Goal: Task Accomplishment & Management: Complete application form

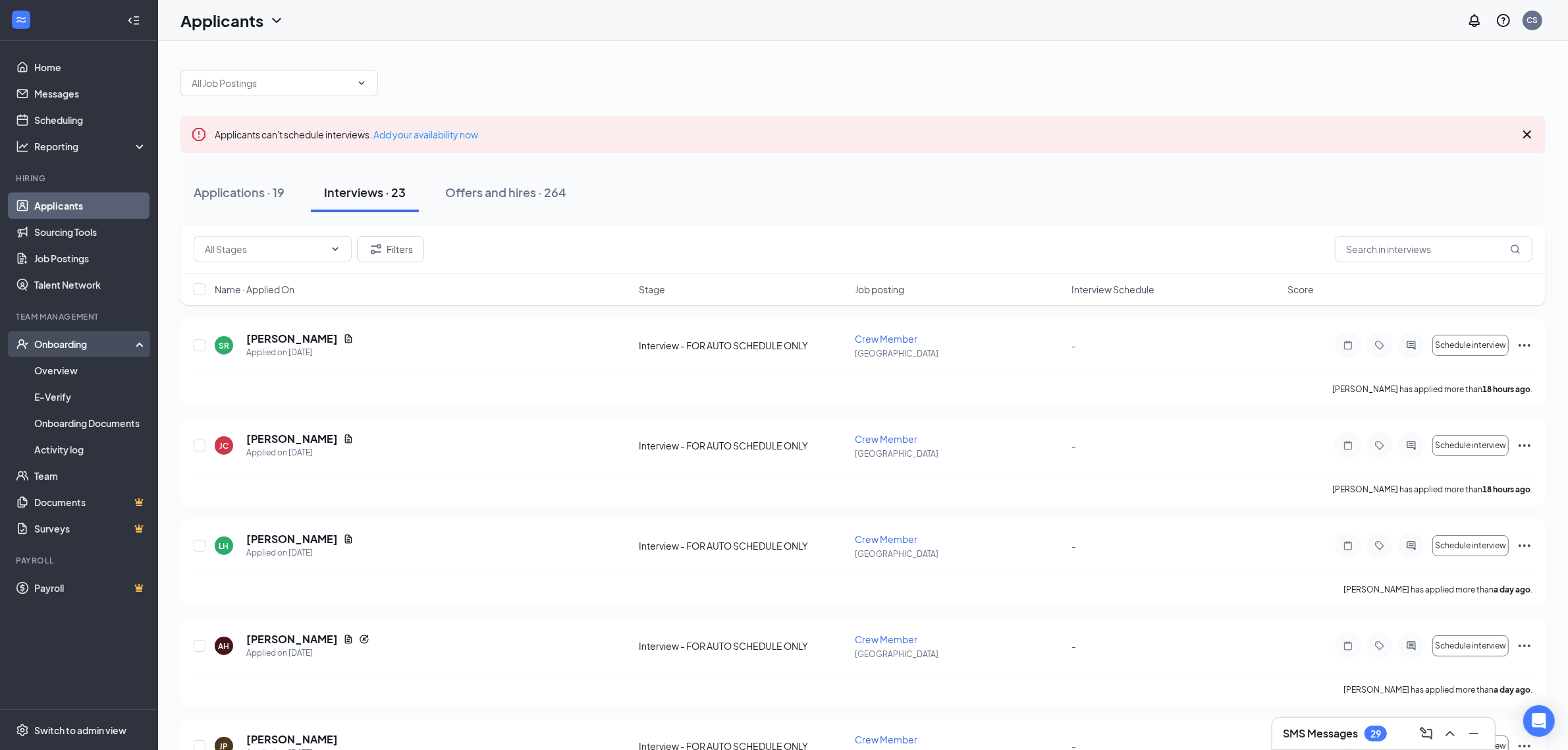
click at [69, 343] on div "Onboarding" at bounding box center [85, 343] width 101 height 13
click at [69, 369] on link "Overview" at bounding box center [91, 370] width 113 height 27
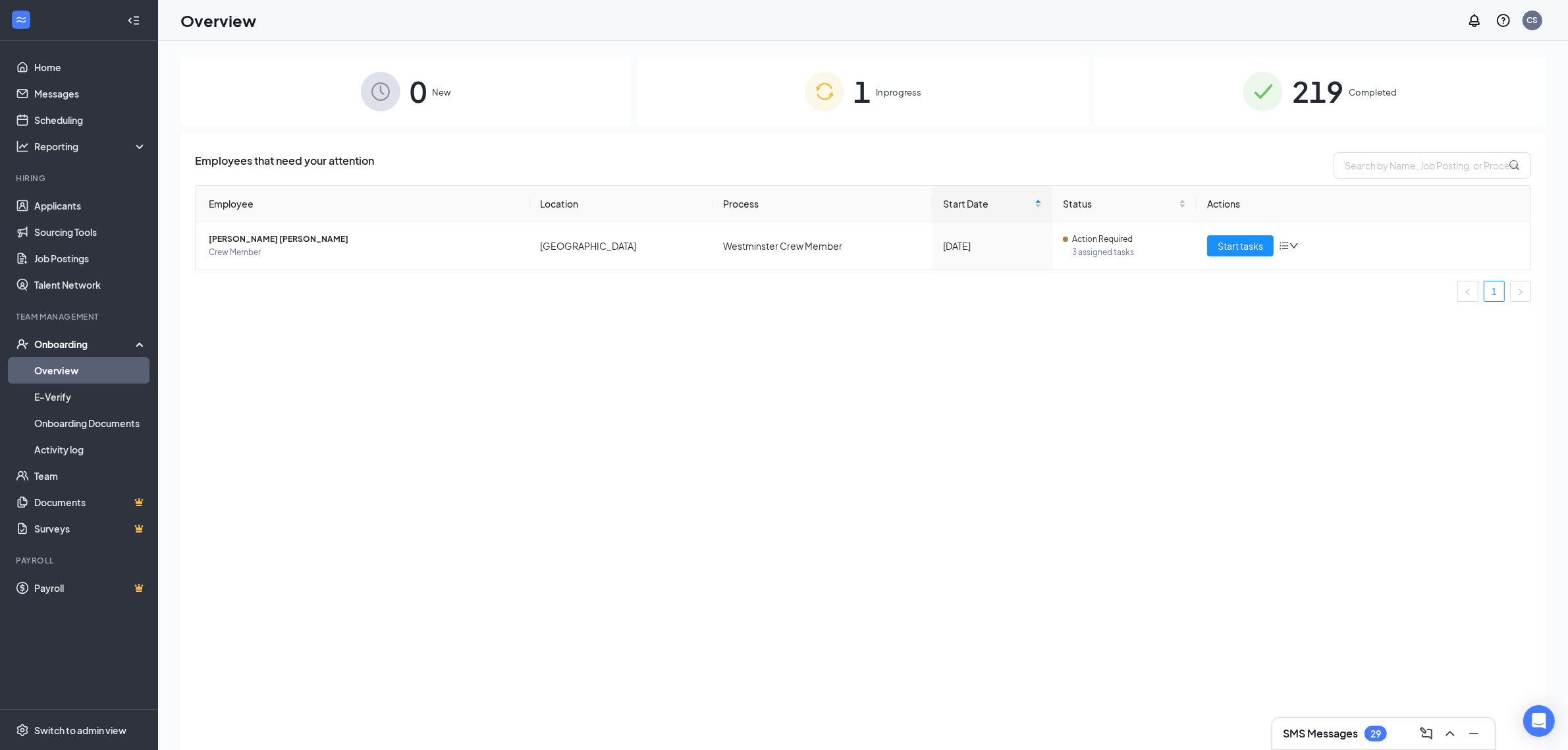
click at [861, 86] on span "1" at bounding box center [862, 91] width 17 height 45
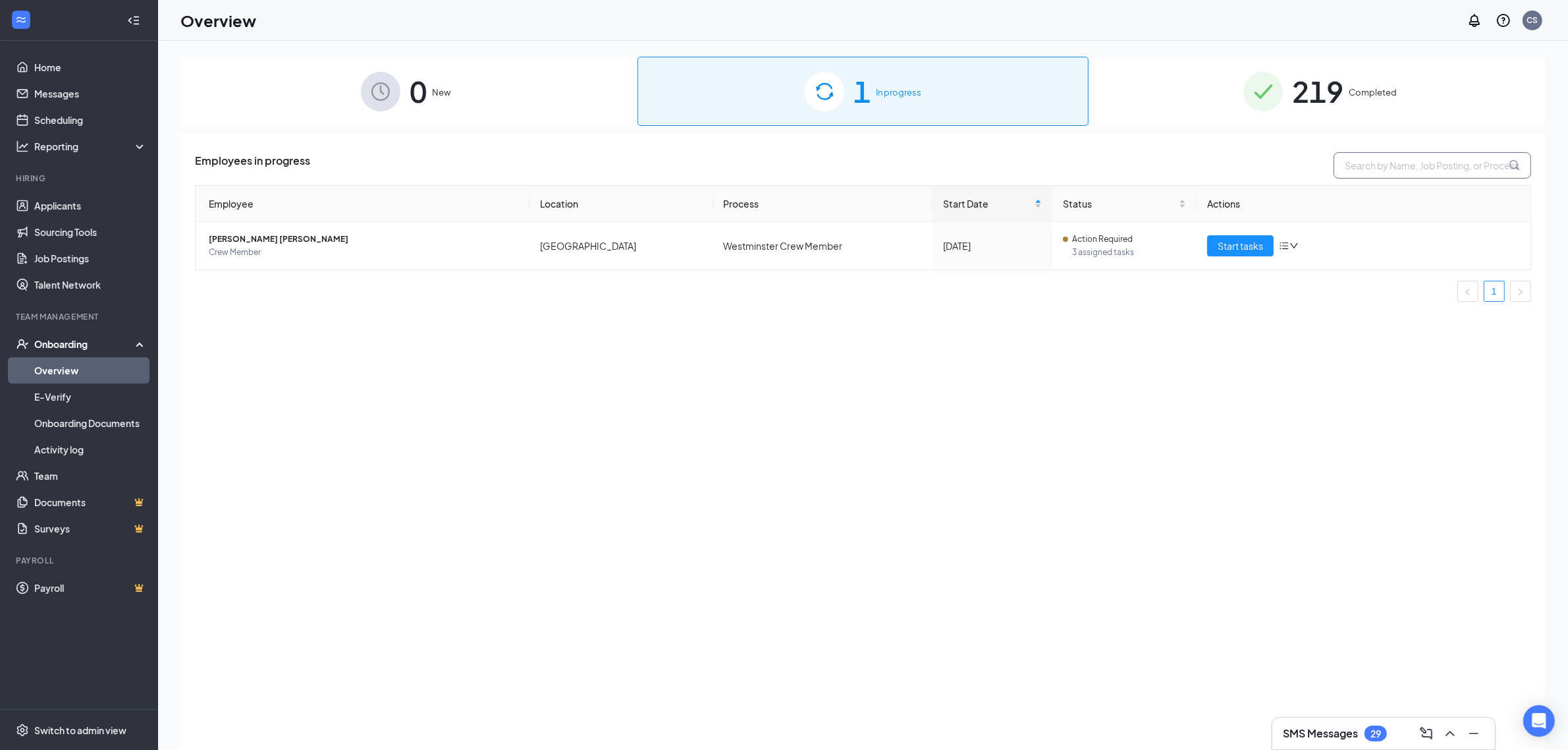
click at [1510, 163] on icon at bounding box center [1514, 165] width 12 height 12
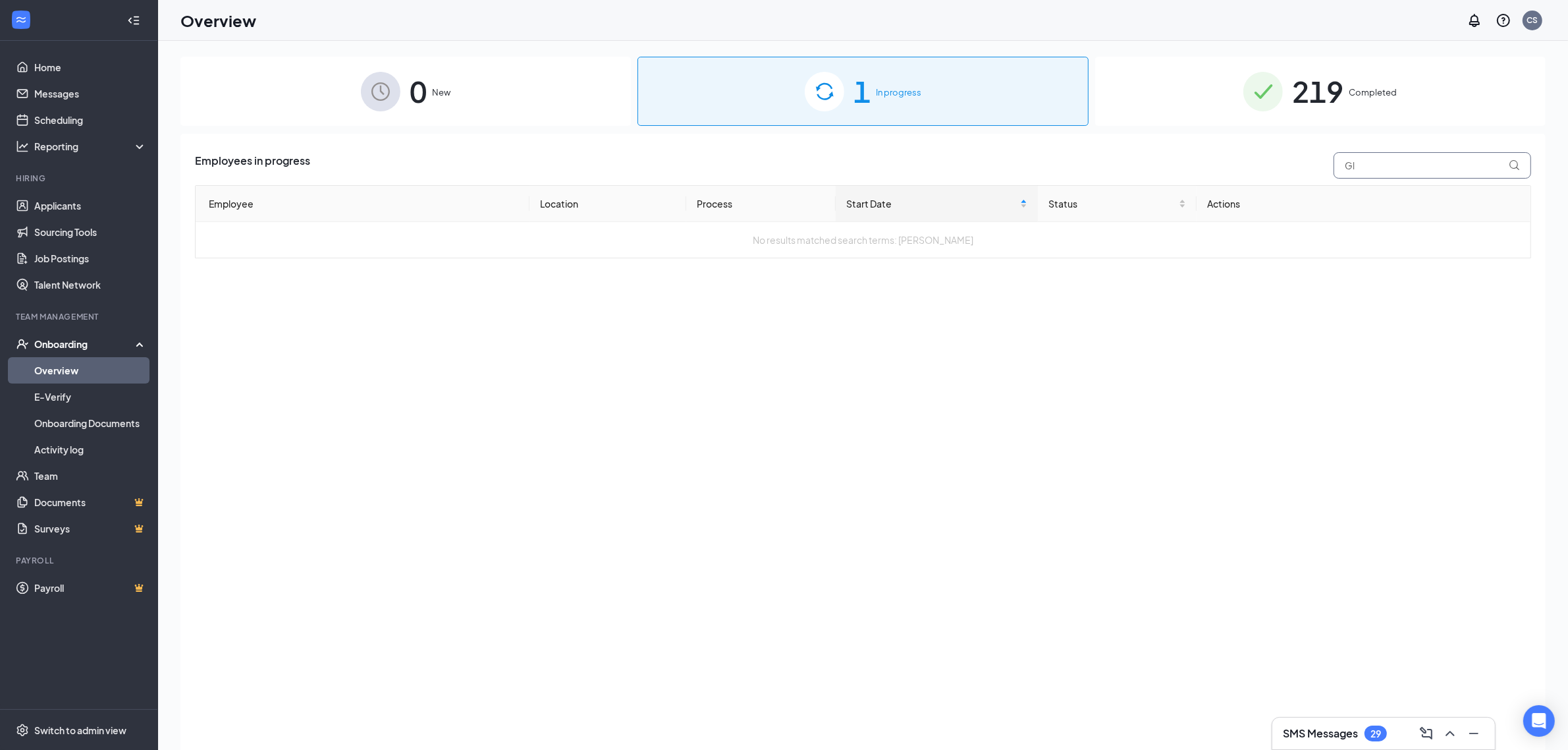
type input "G"
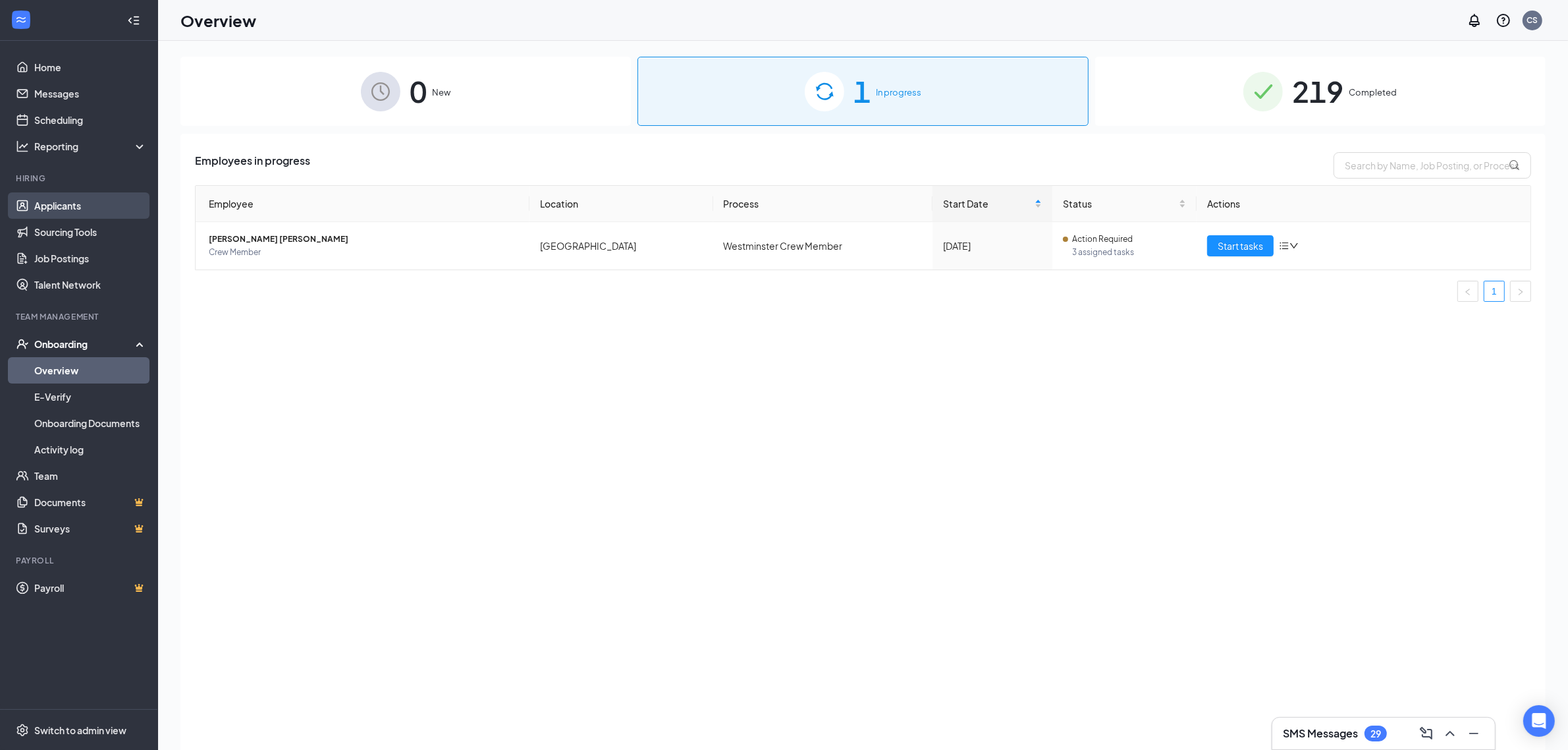
click at [58, 212] on link "Applicants" at bounding box center [91, 206] width 113 height 27
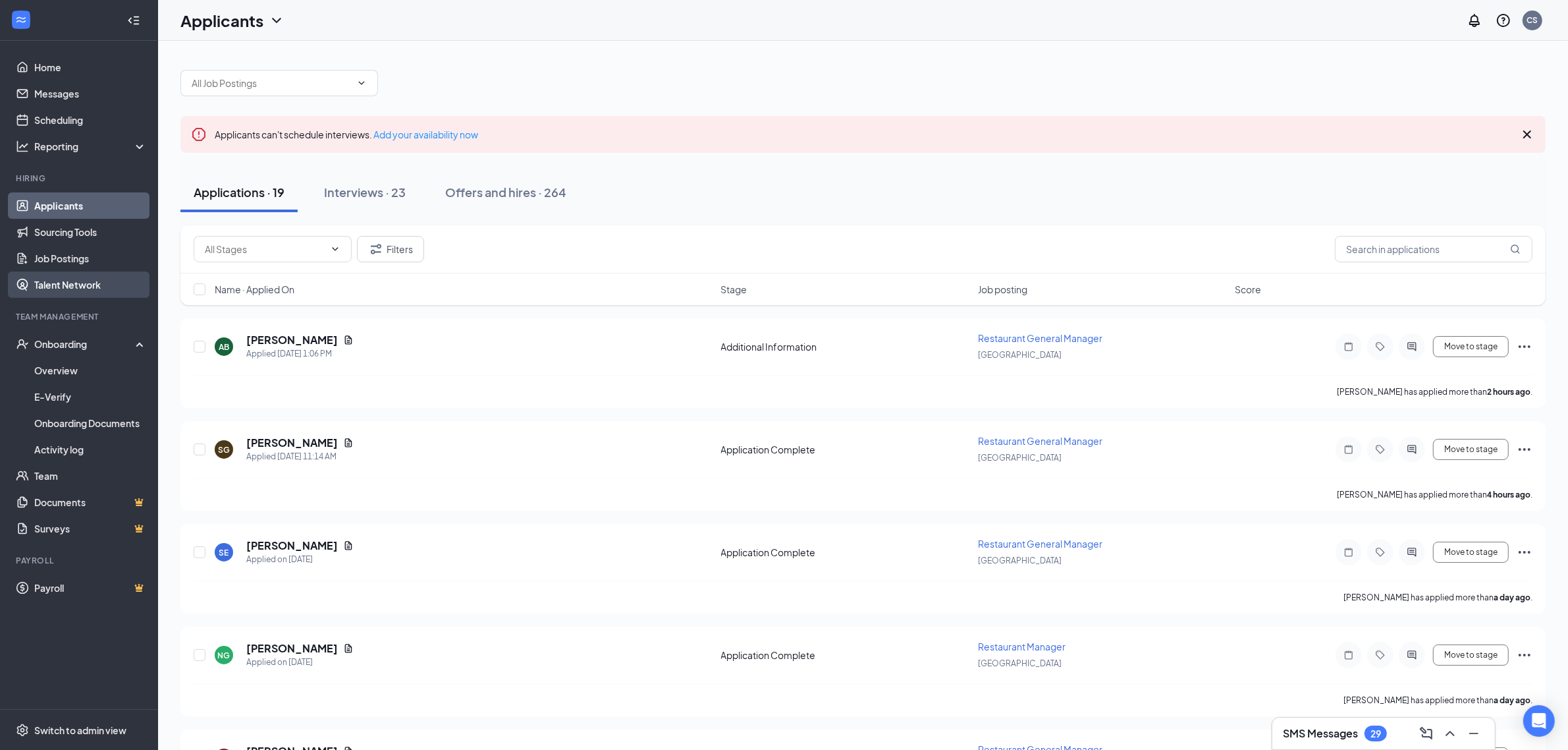
click at [90, 278] on link "Talent Network" at bounding box center [91, 285] width 113 height 27
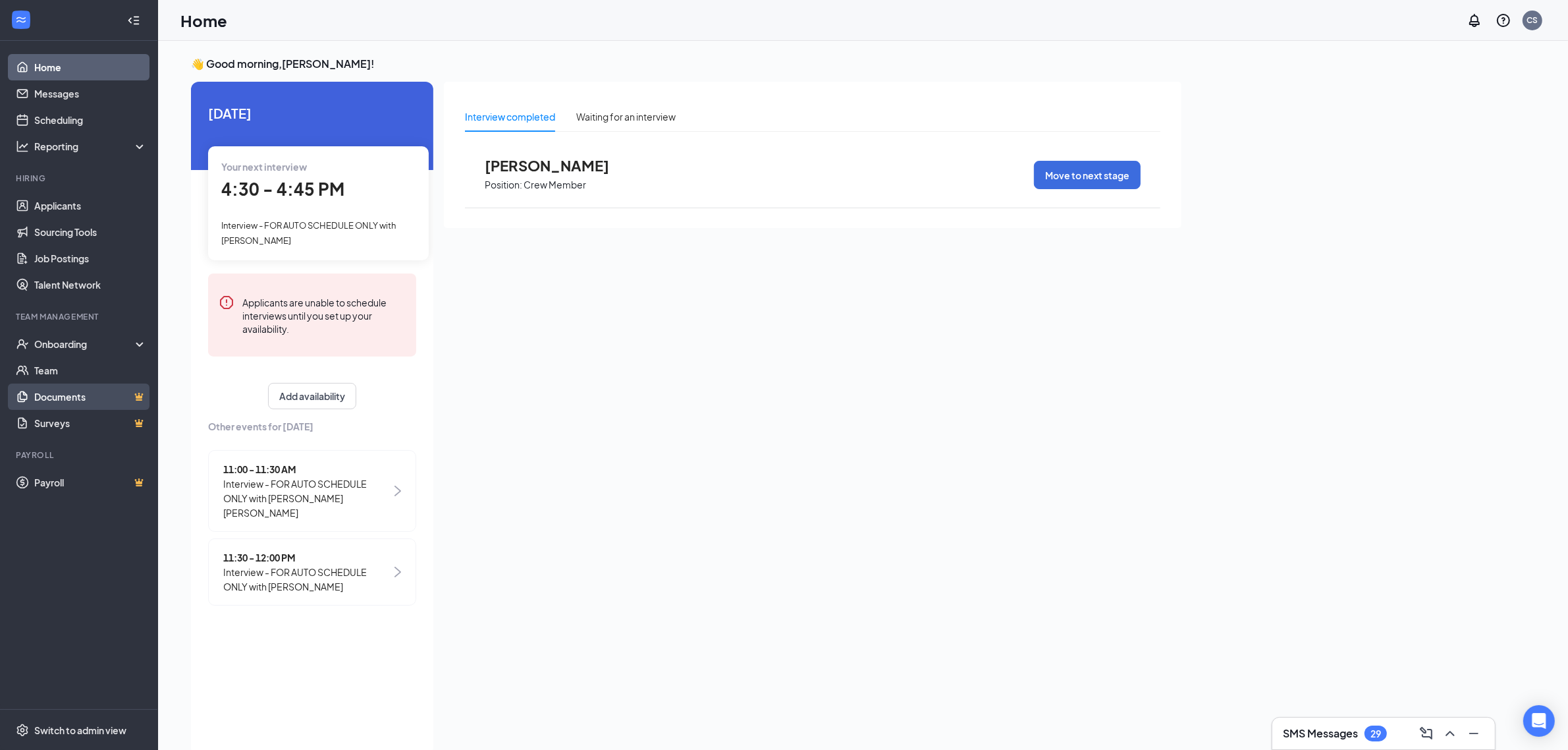
click at [76, 395] on link "Documents" at bounding box center [91, 397] width 113 height 27
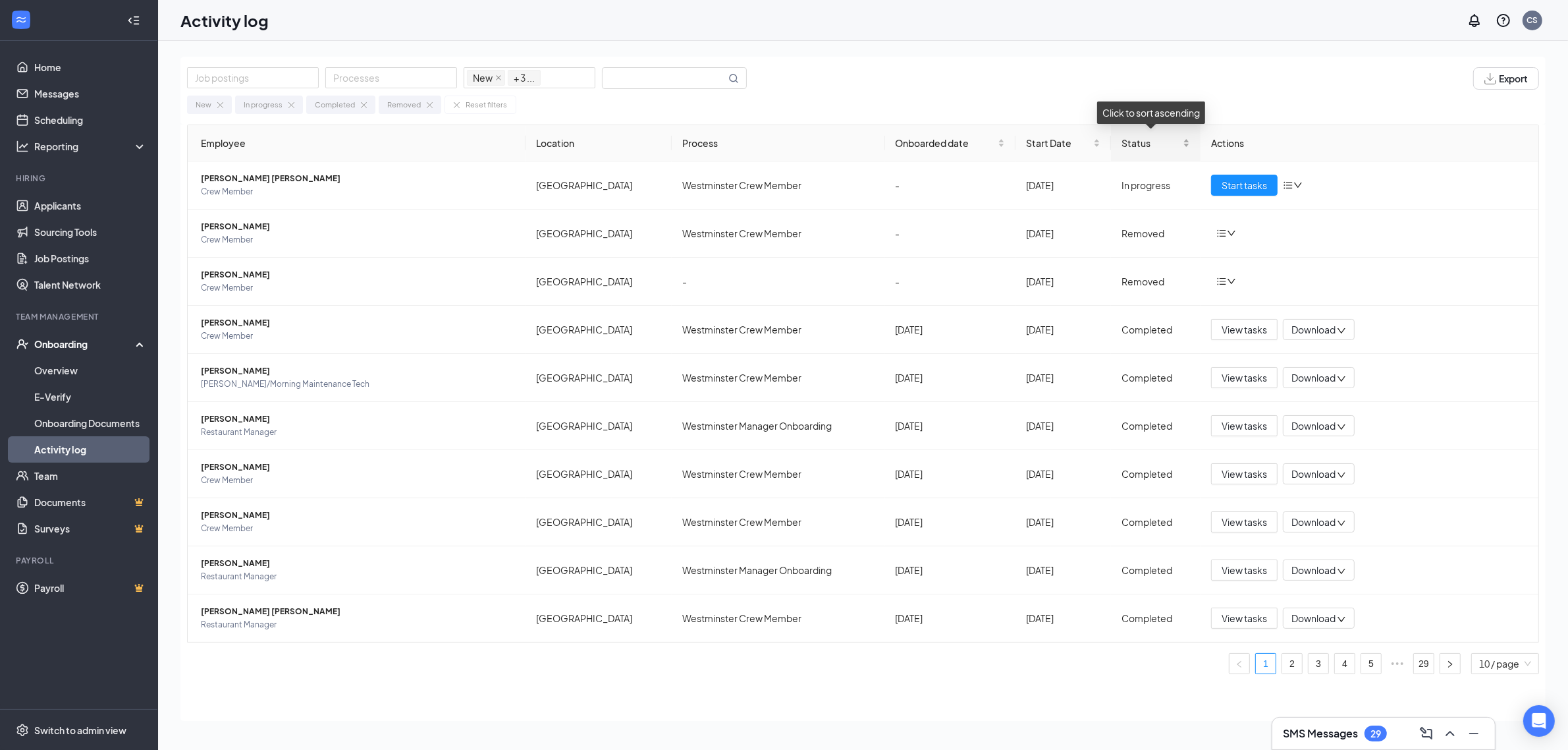
click at [1184, 143] on div "Status" at bounding box center [1155, 143] width 68 height 14
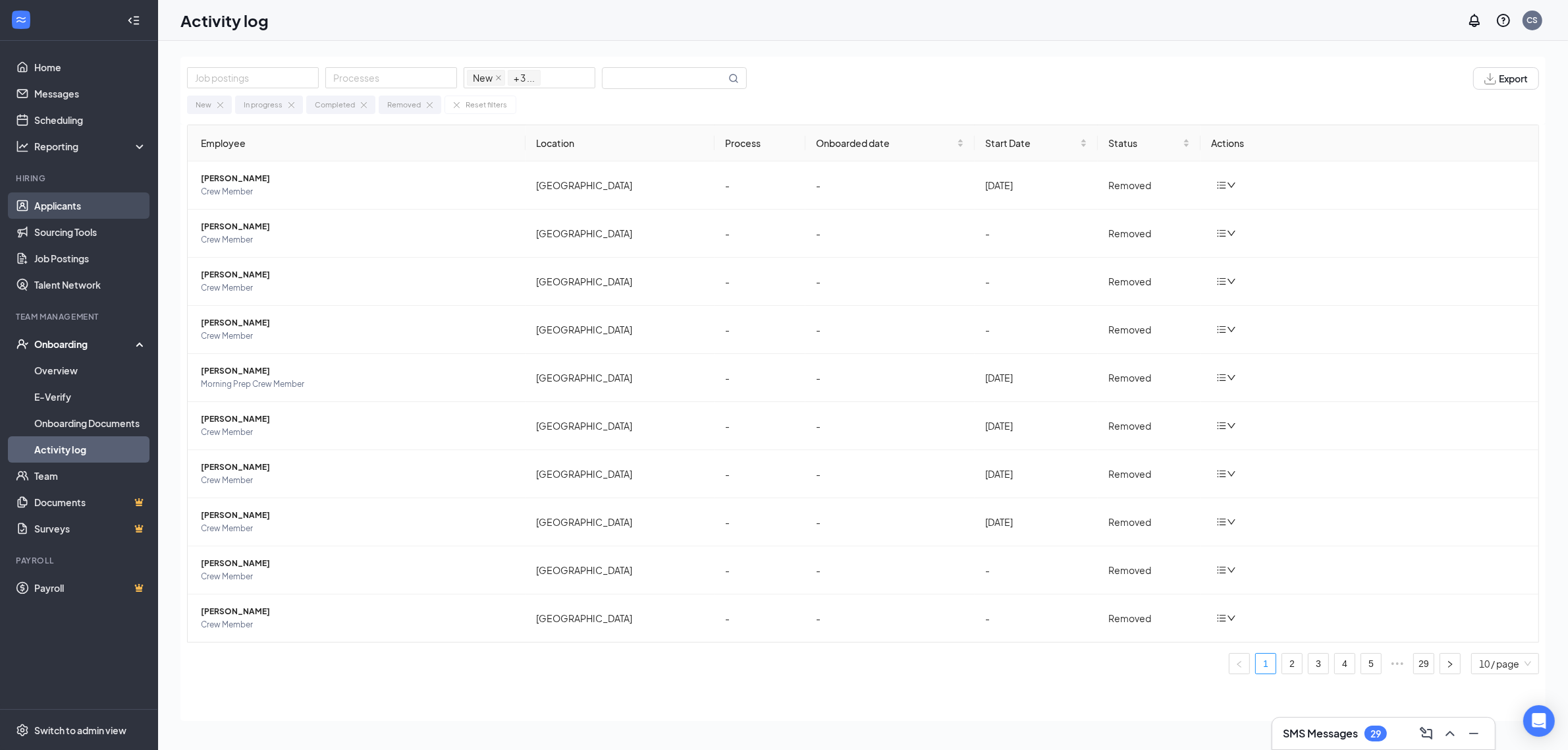
click at [63, 207] on link "Applicants" at bounding box center [91, 206] width 113 height 27
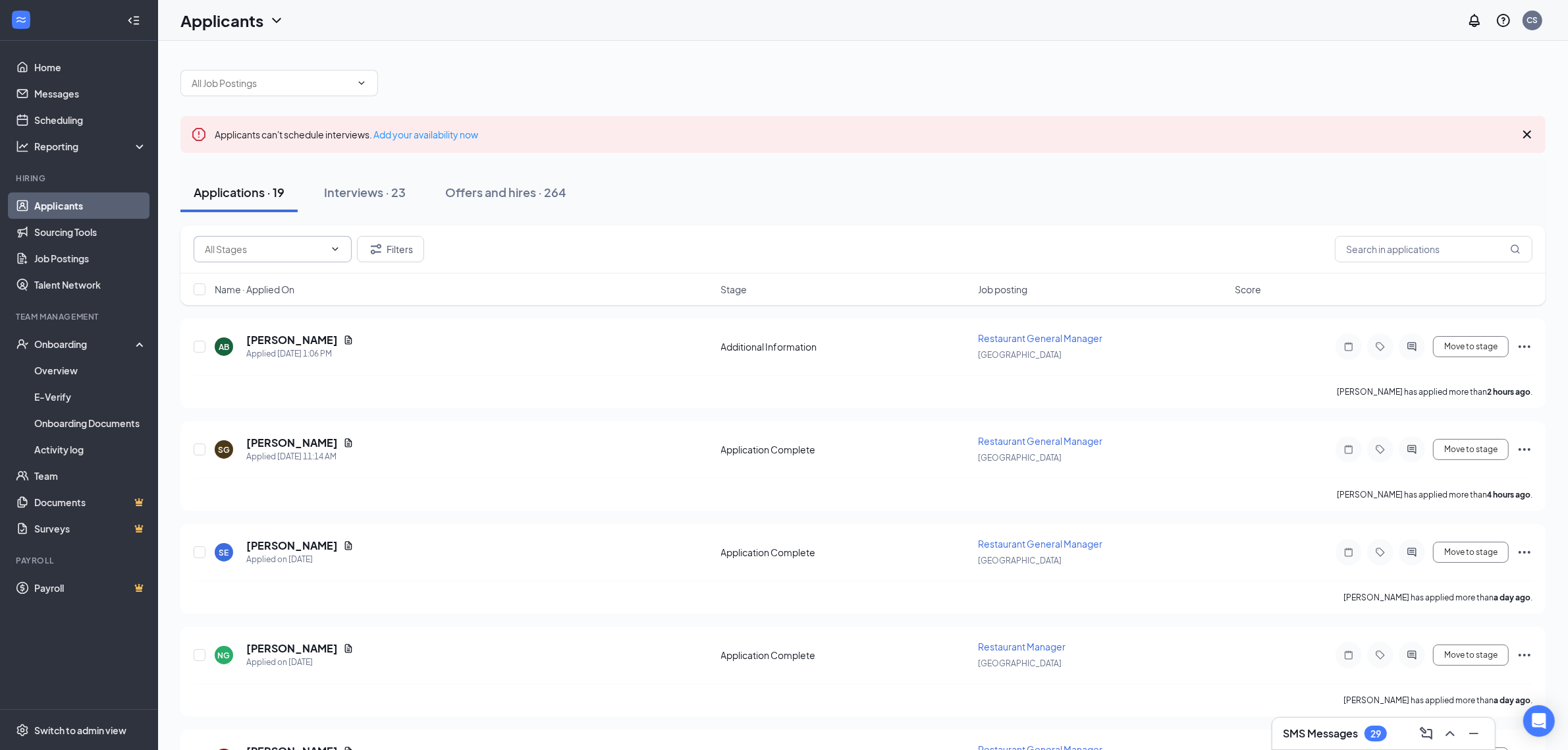
click at [334, 251] on icon "ChevronDown" at bounding box center [335, 249] width 11 height 11
click at [377, 248] on icon "Filter" at bounding box center [376, 249] width 16 height 16
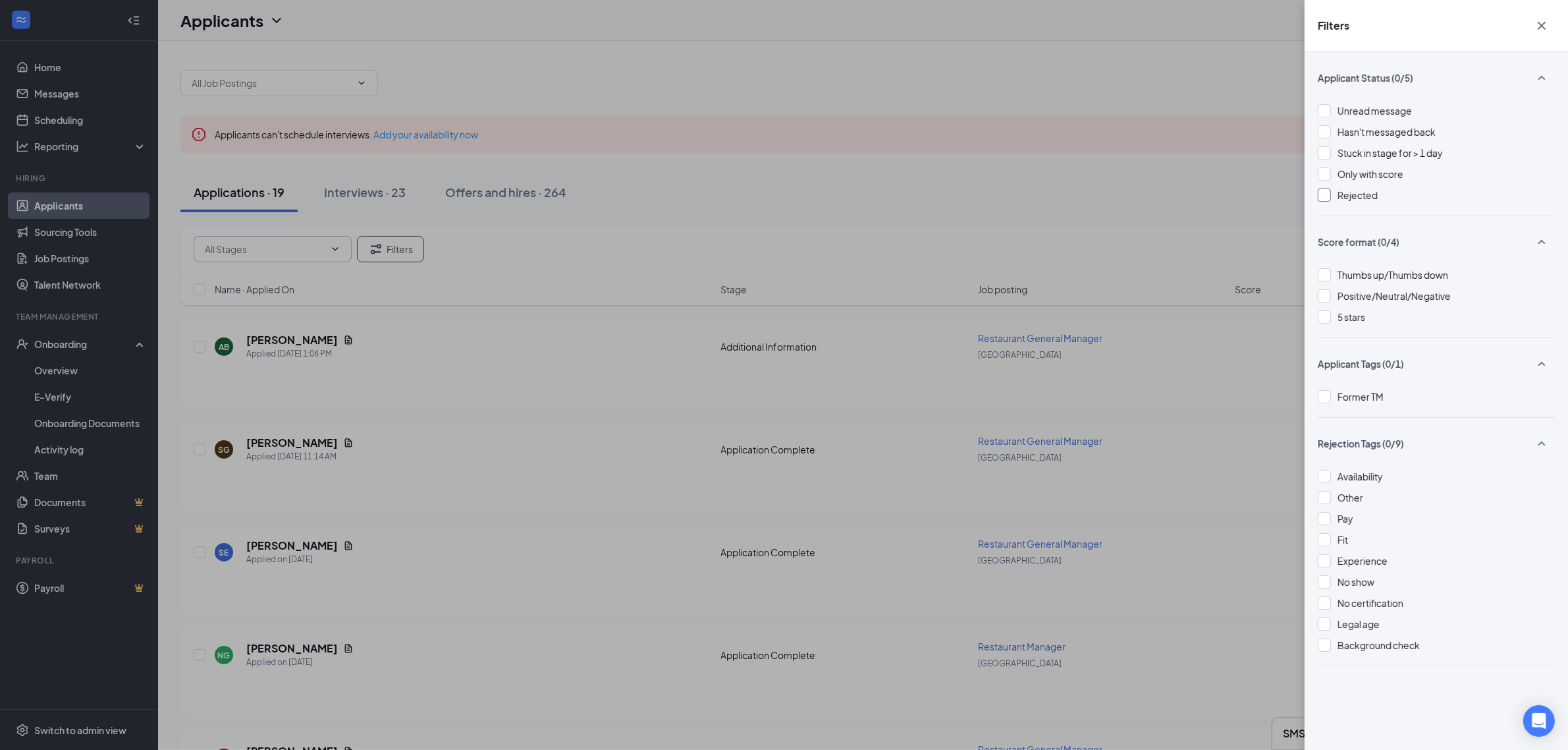
click at [1323, 196] on div at bounding box center [1324, 195] width 13 height 13
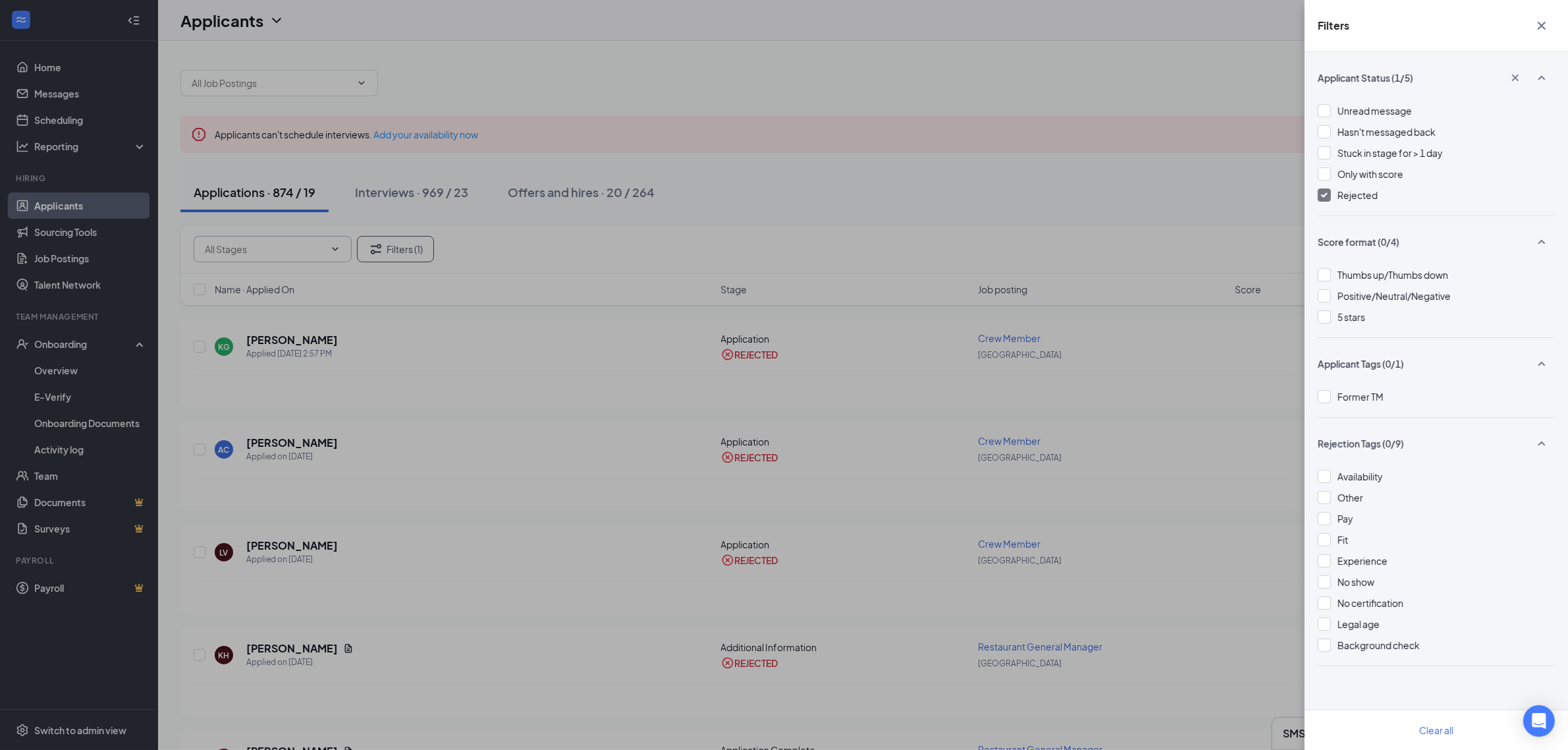
click at [446, 360] on div "Filters Applicant Status (1/5) Unread message Hasn't messaged back Stuck in sta…" at bounding box center [784, 375] width 1568 height 750
click at [1541, 27] on icon "Cross" at bounding box center [1541, 25] width 8 height 8
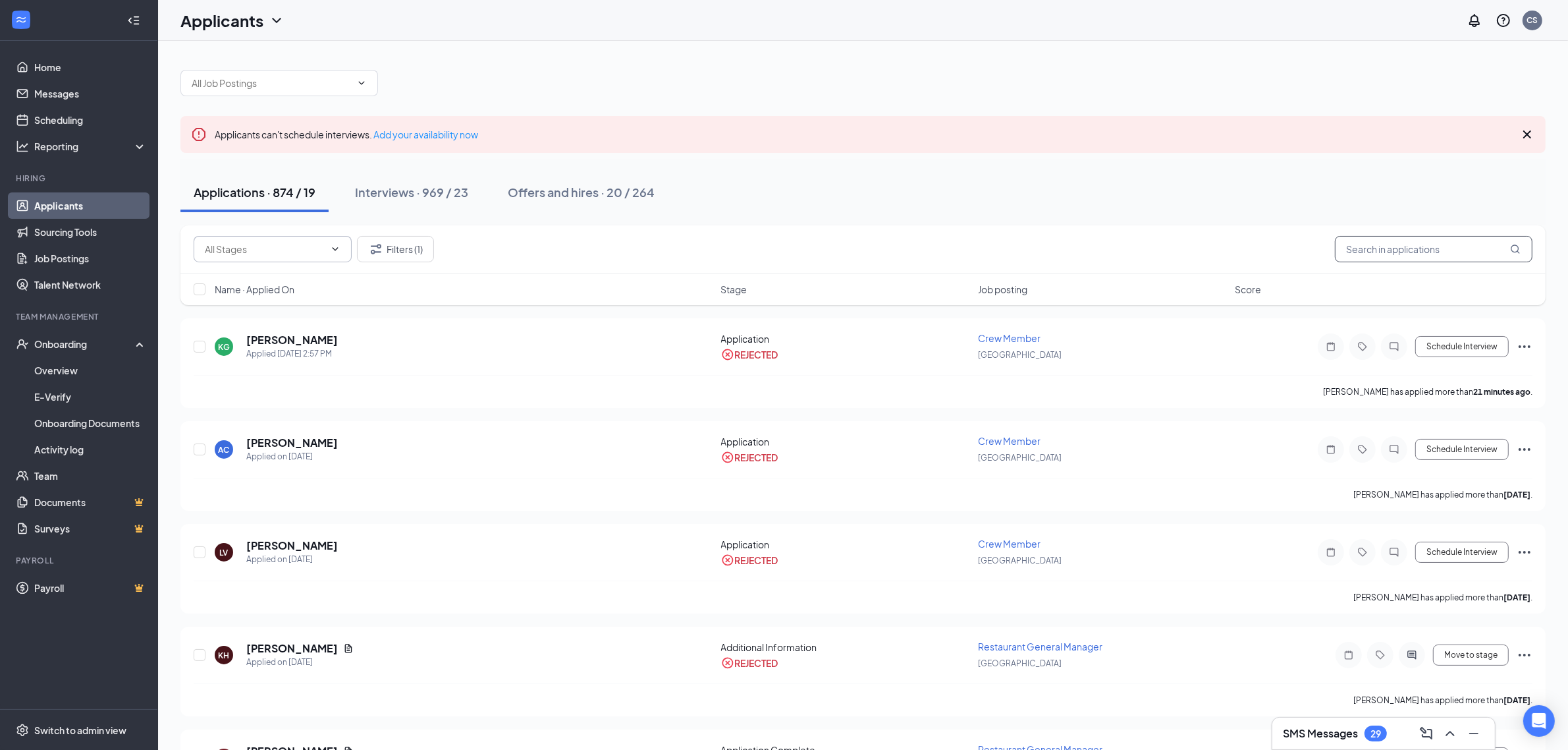
click at [1353, 250] on input "text" at bounding box center [1434, 249] width 197 height 27
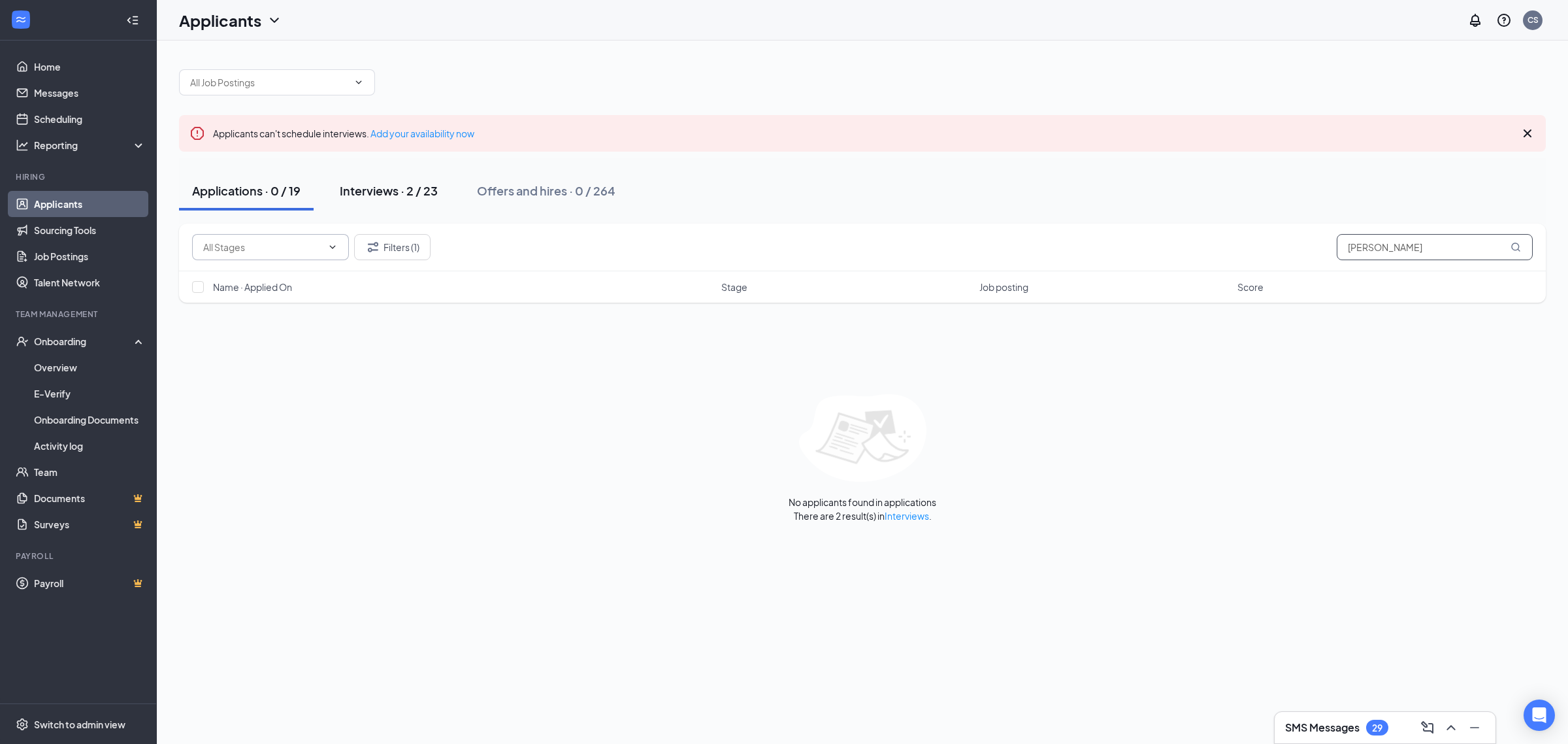
type input "gloria"
click at [366, 192] on div "Interviews · 2 / 23" at bounding box center [388, 191] width 98 height 17
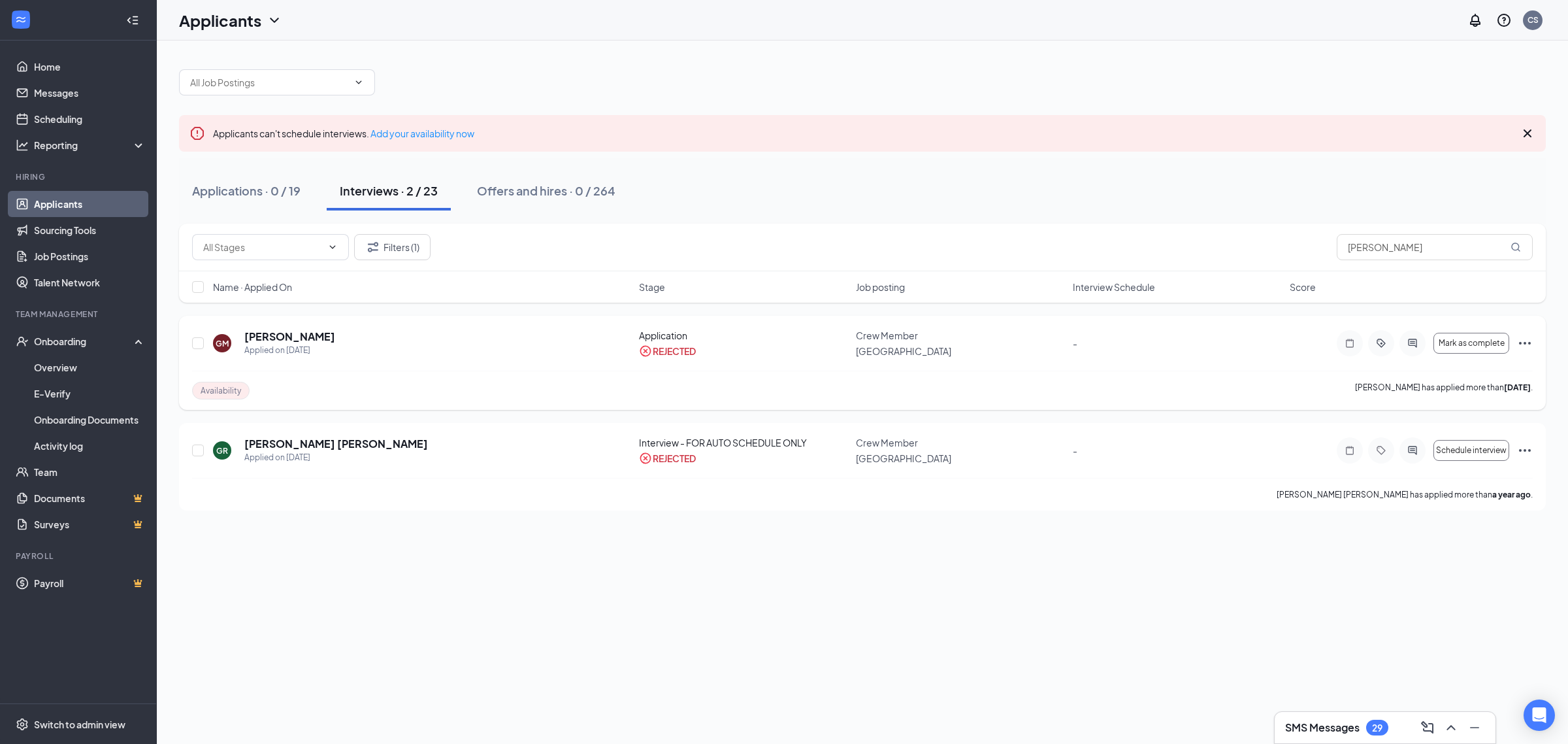
click at [1519, 340] on icon "Ellipses" at bounding box center [1525, 343] width 16 height 16
click at [1435, 371] on p "Unreject" at bounding box center [1466, 364] width 117 height 13
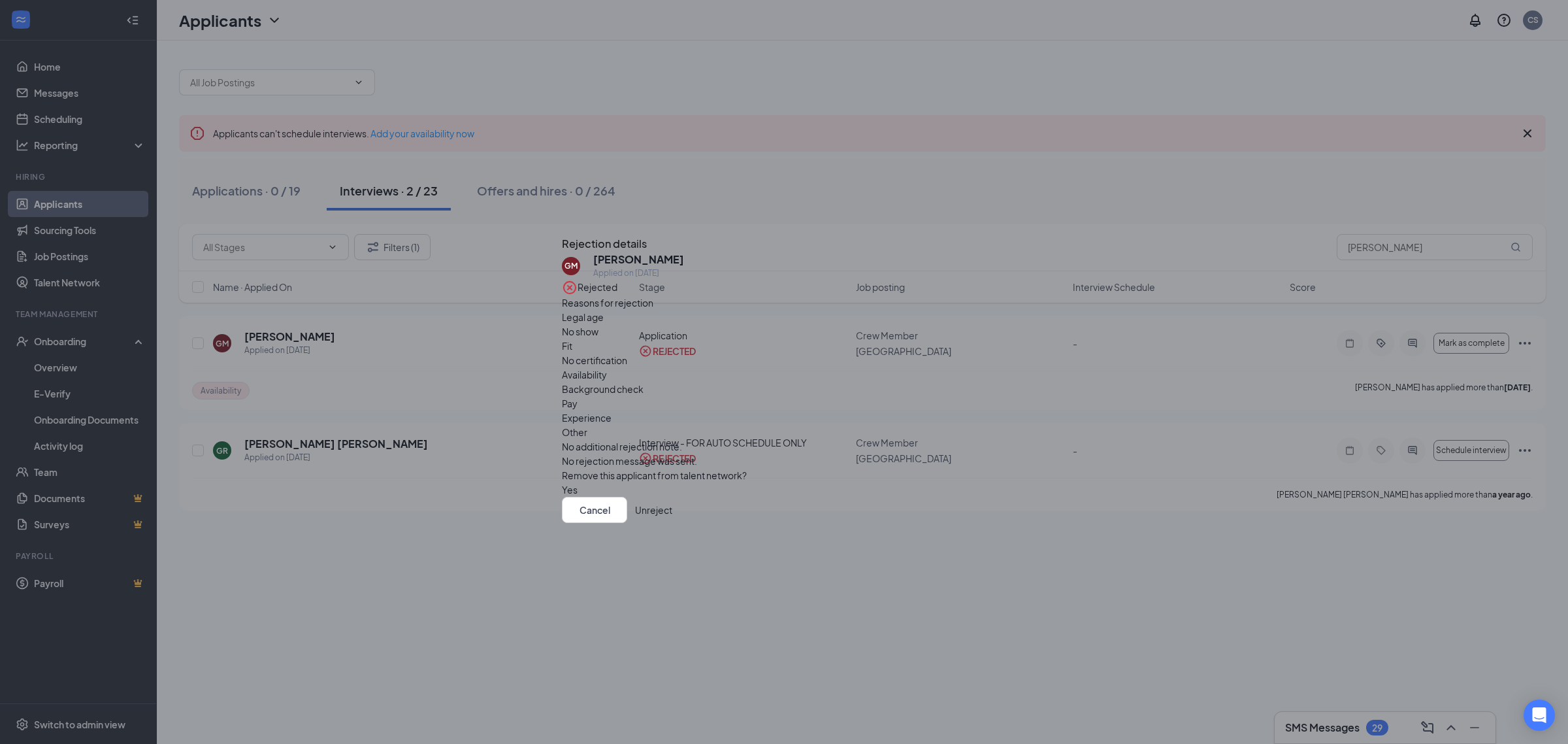
click at [672, 510] on button "Unreject" at bounding box center [654, 510] width 37 height 26
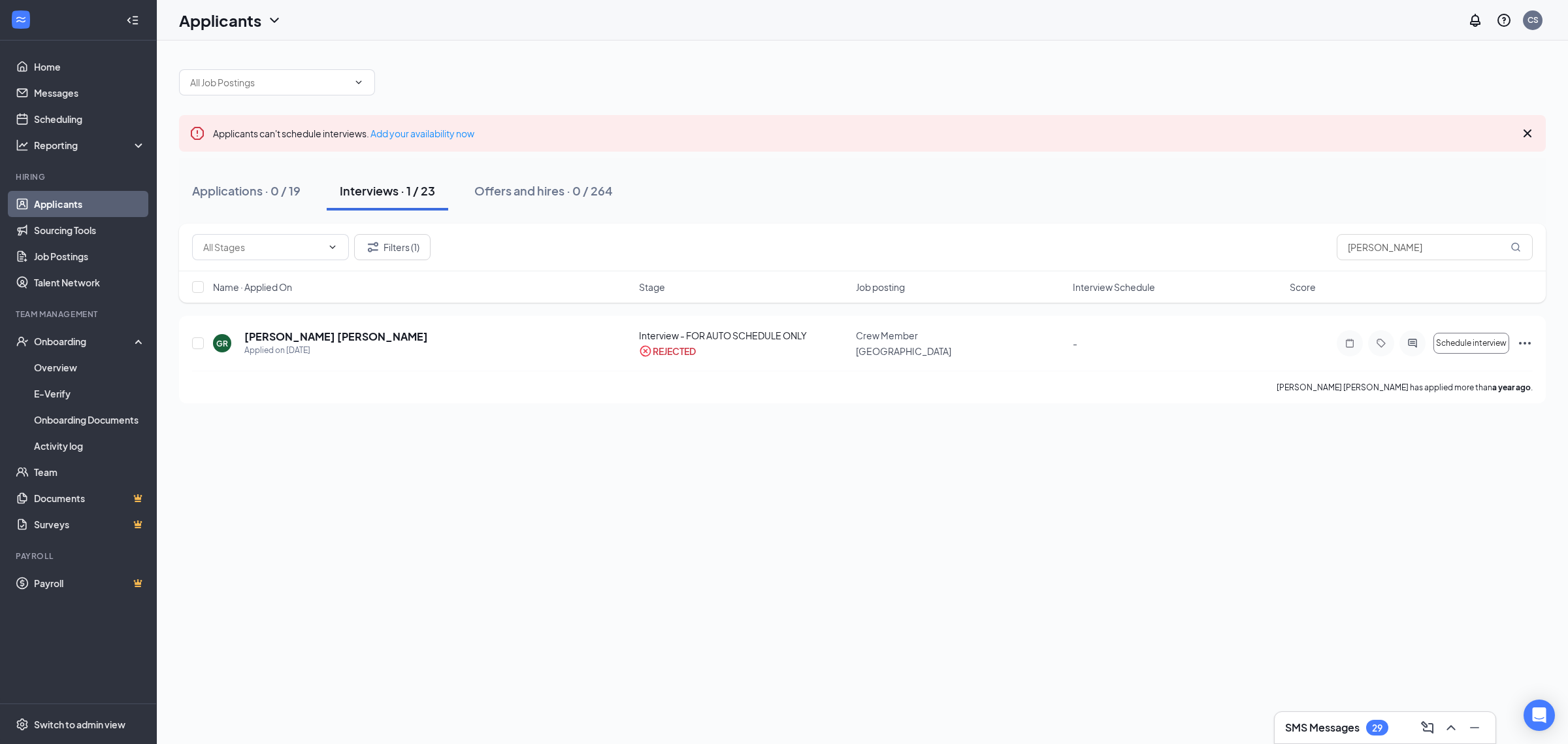
click at [77, 206] on link "Applicants" at bounding box center [90, 204] width 112 height 26
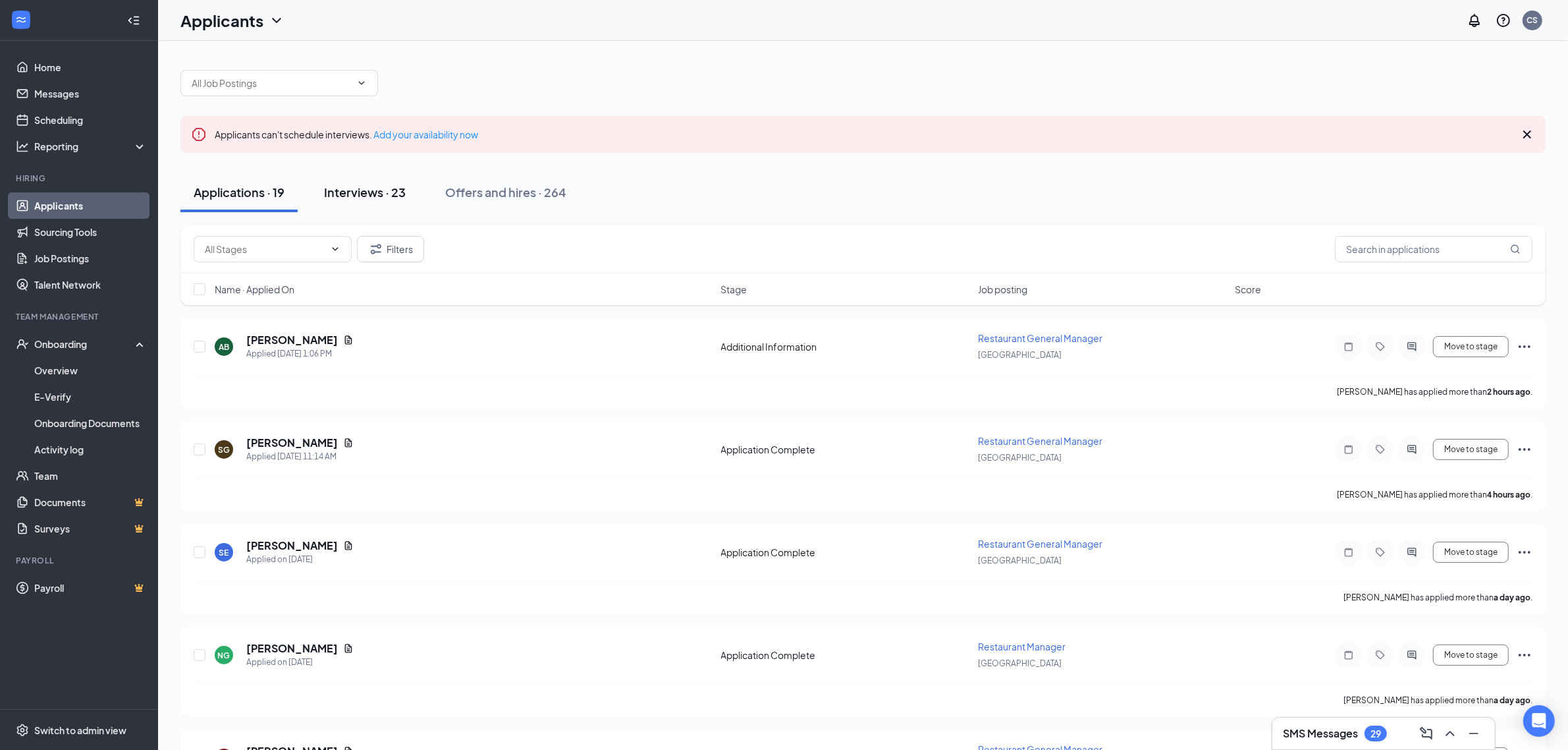
click at [369, 192] on div "Interviews · 23" at bounding box center [365, 192] width 82 height 17
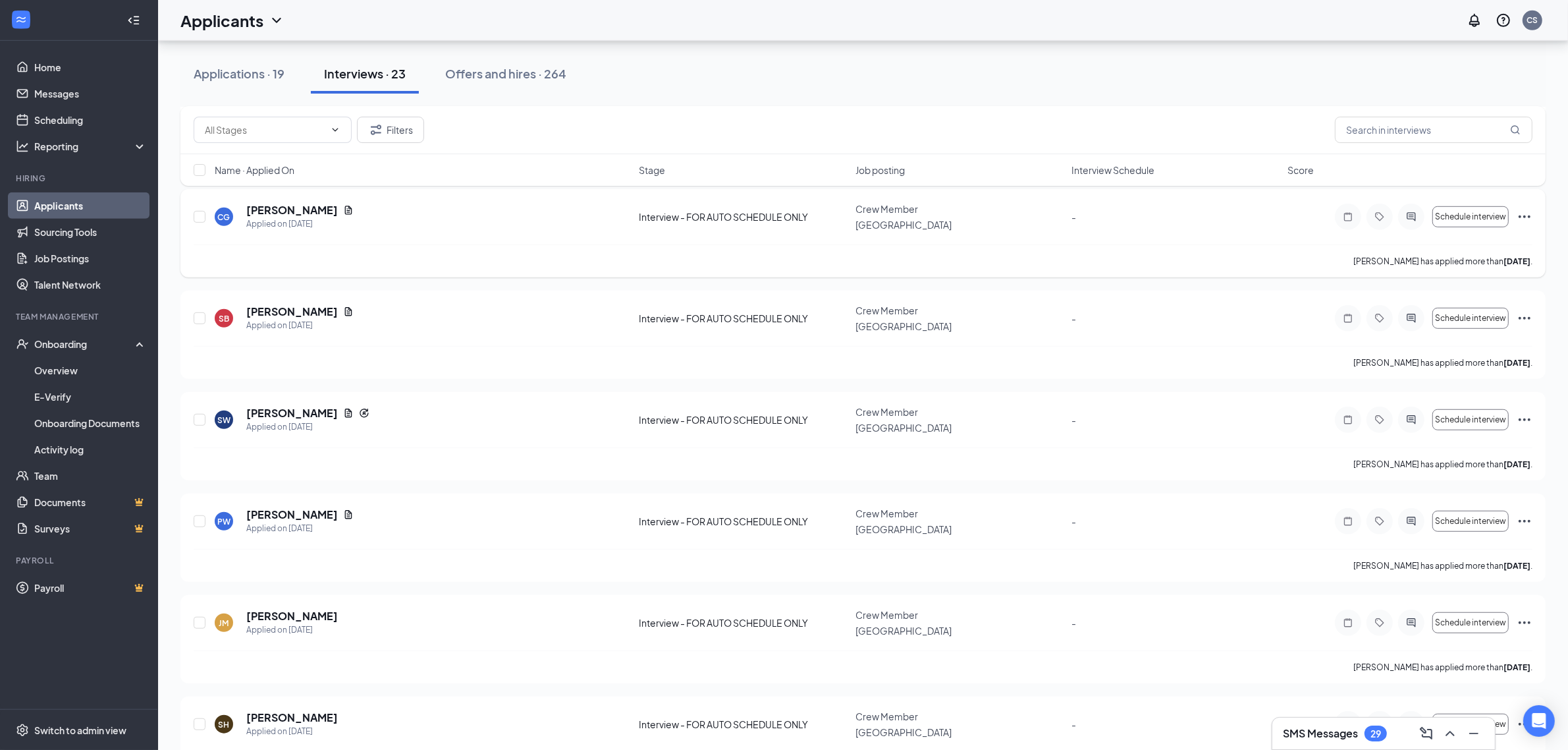
scroll to position [988, 0]
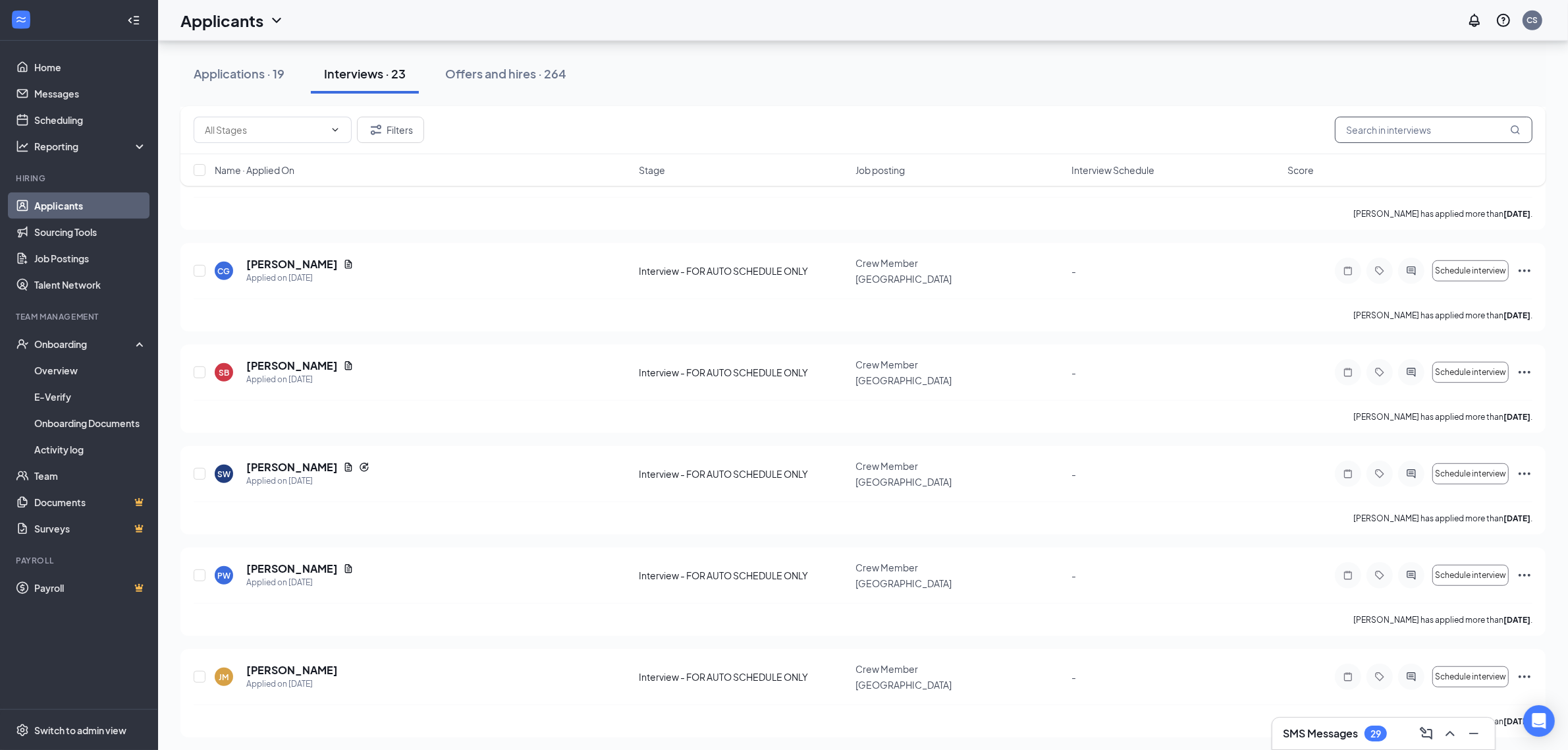
click at [1387, 124] on input "text" at bounding box center [1434, 130] width 197 height 27
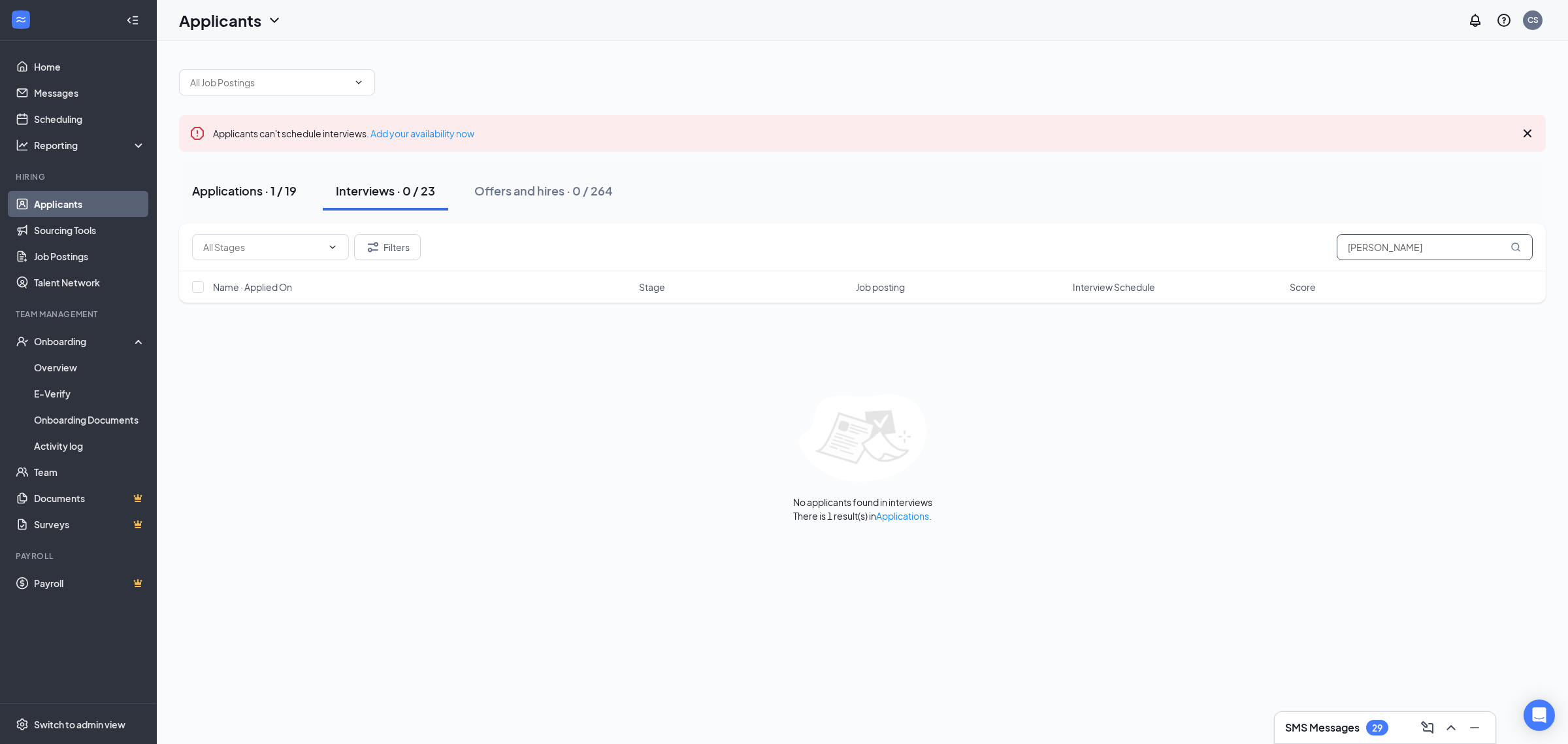
type input "gloria"
click at [262, 187] on div "Applications · 1 / 19" at bounding box center [244, 191] width 104 height 17
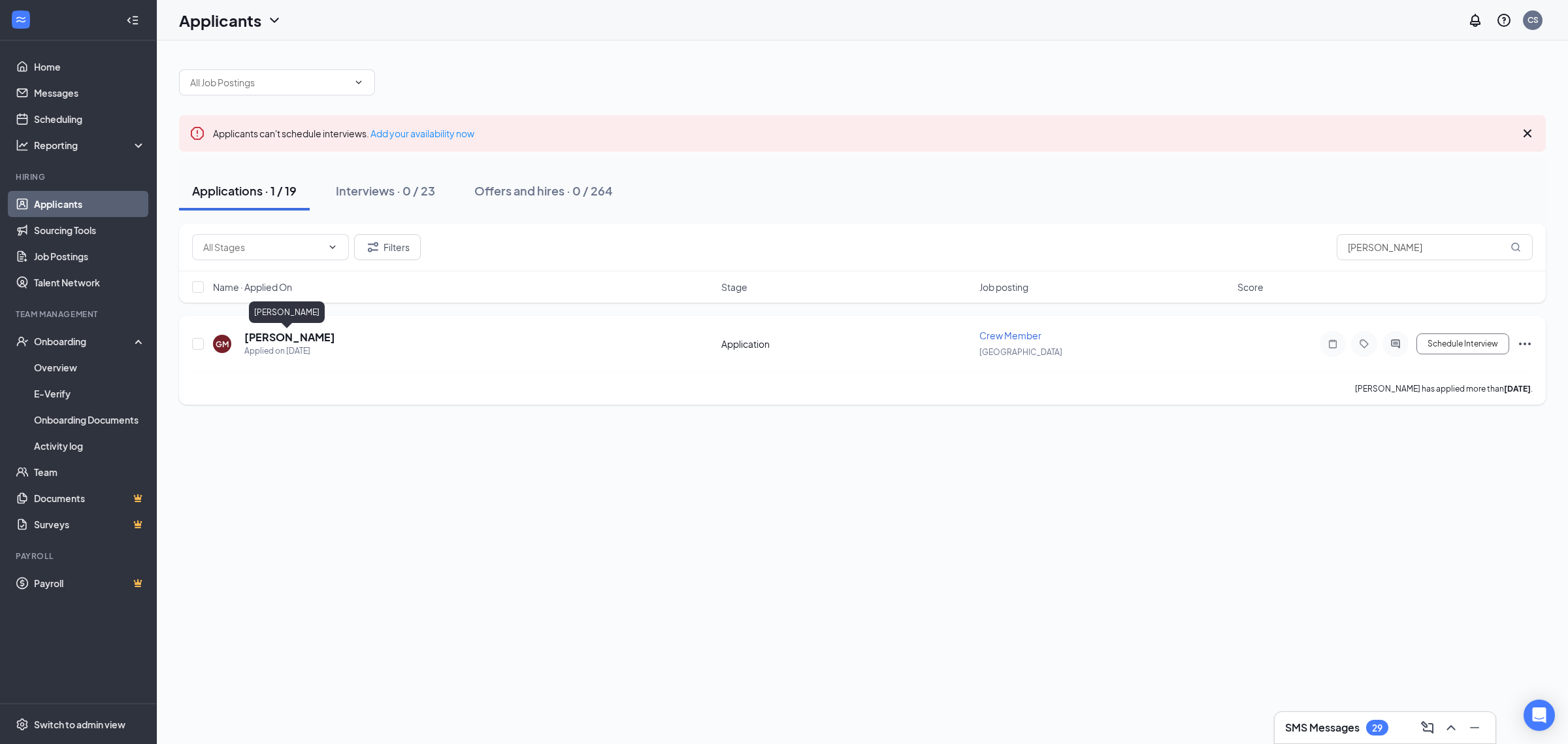
click at [281, 334] on h5 "[PERSON_NAME]" at bounding box center [289, 337] width 91 height 14
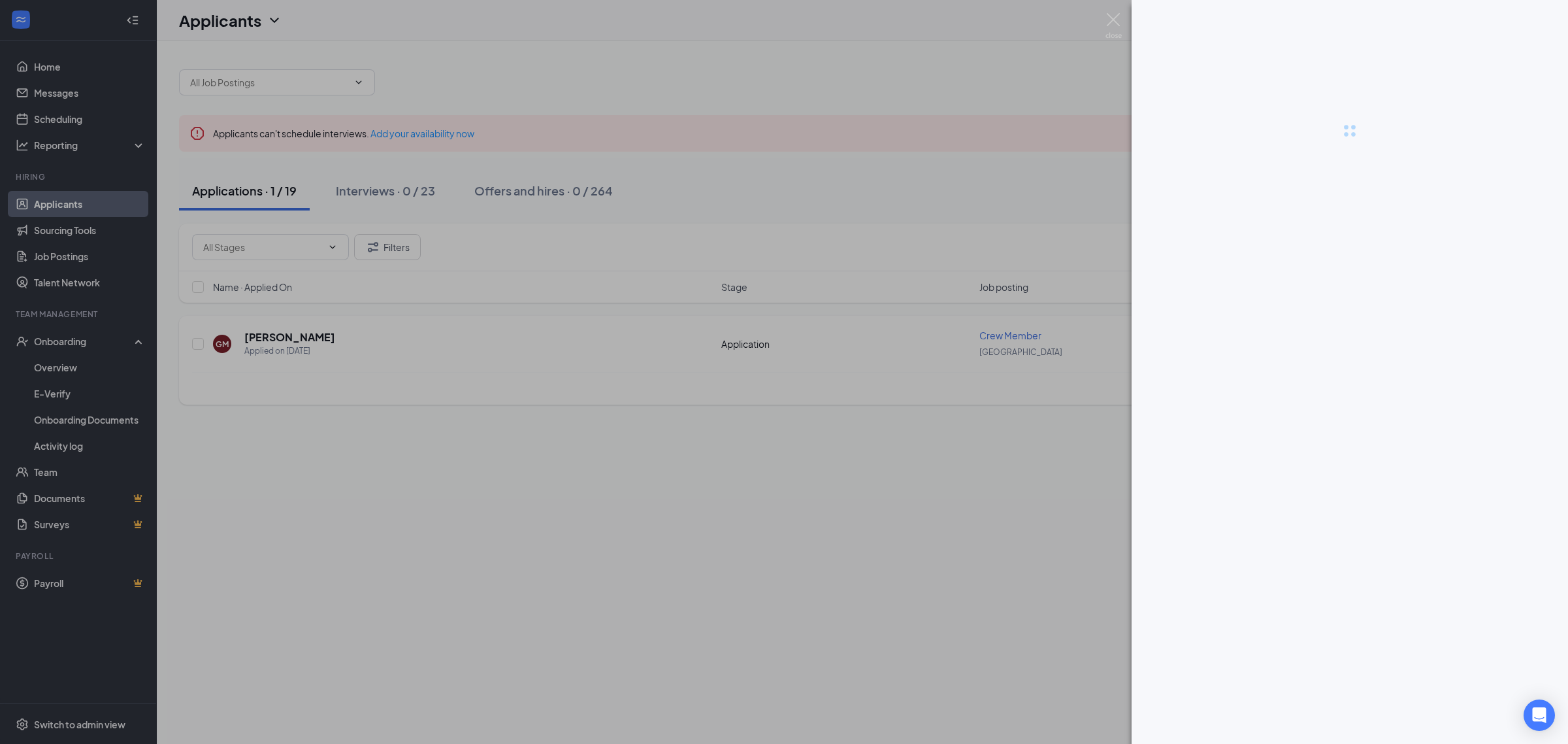
click at [281, 334] on div at bounding box center [784, 372] width 1568 height 744
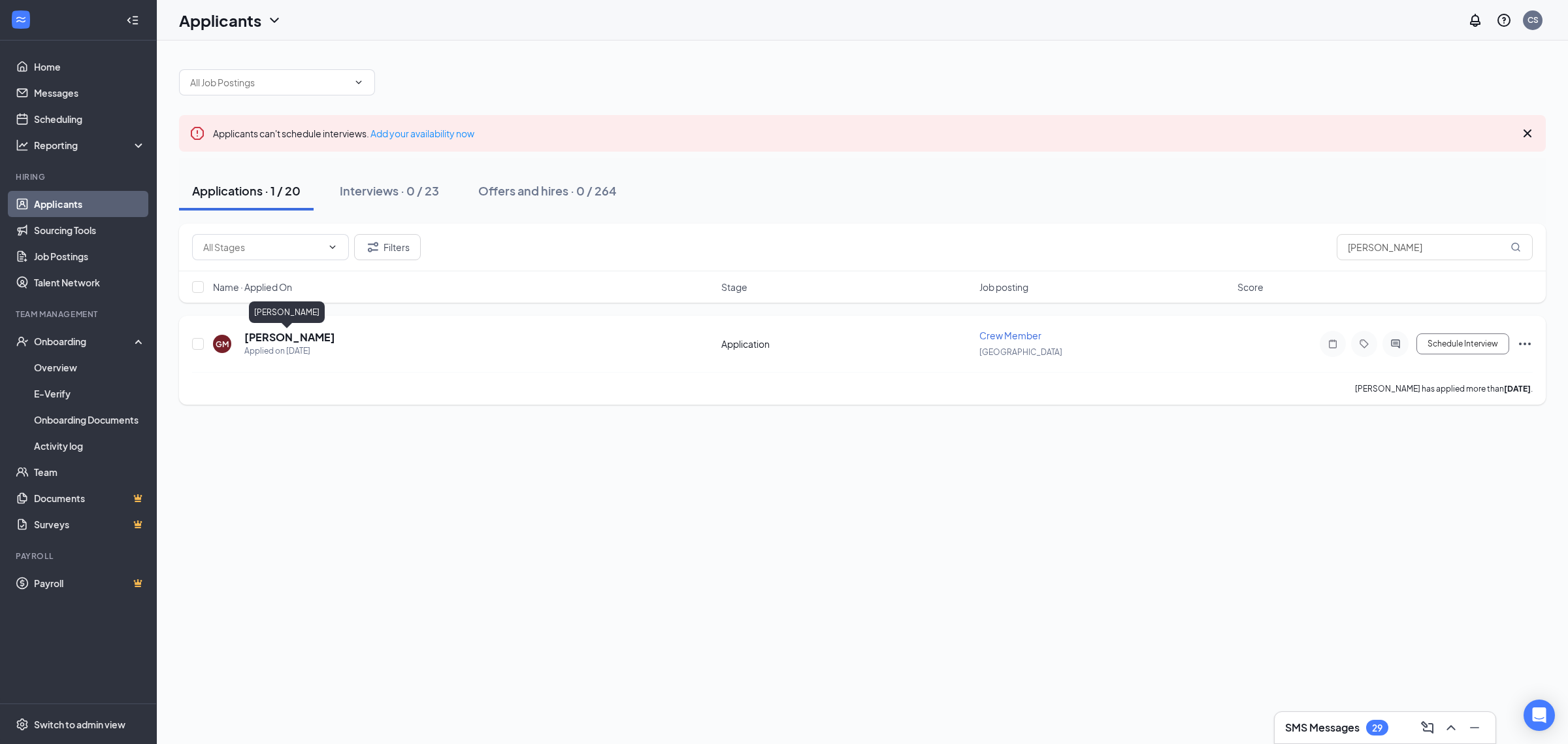
click at [301, 337] on h5 "[PERSON_NAME]" at bounding box center [289, 337] width 91 height 14
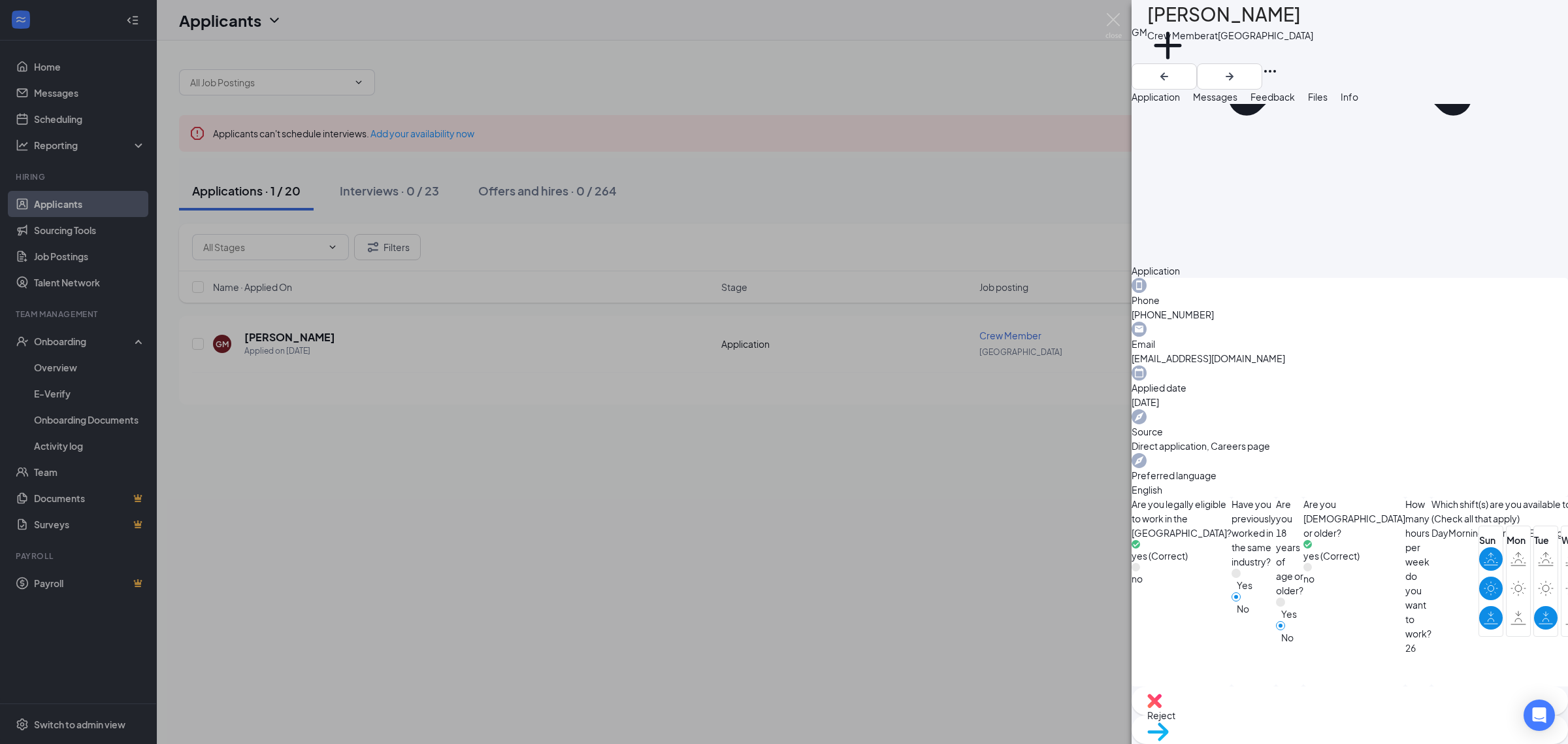
scroll to position [334, 0]
click at [1403, 741] on span "Move to stage" at bounding box center [1349, 748] width 405 height 14
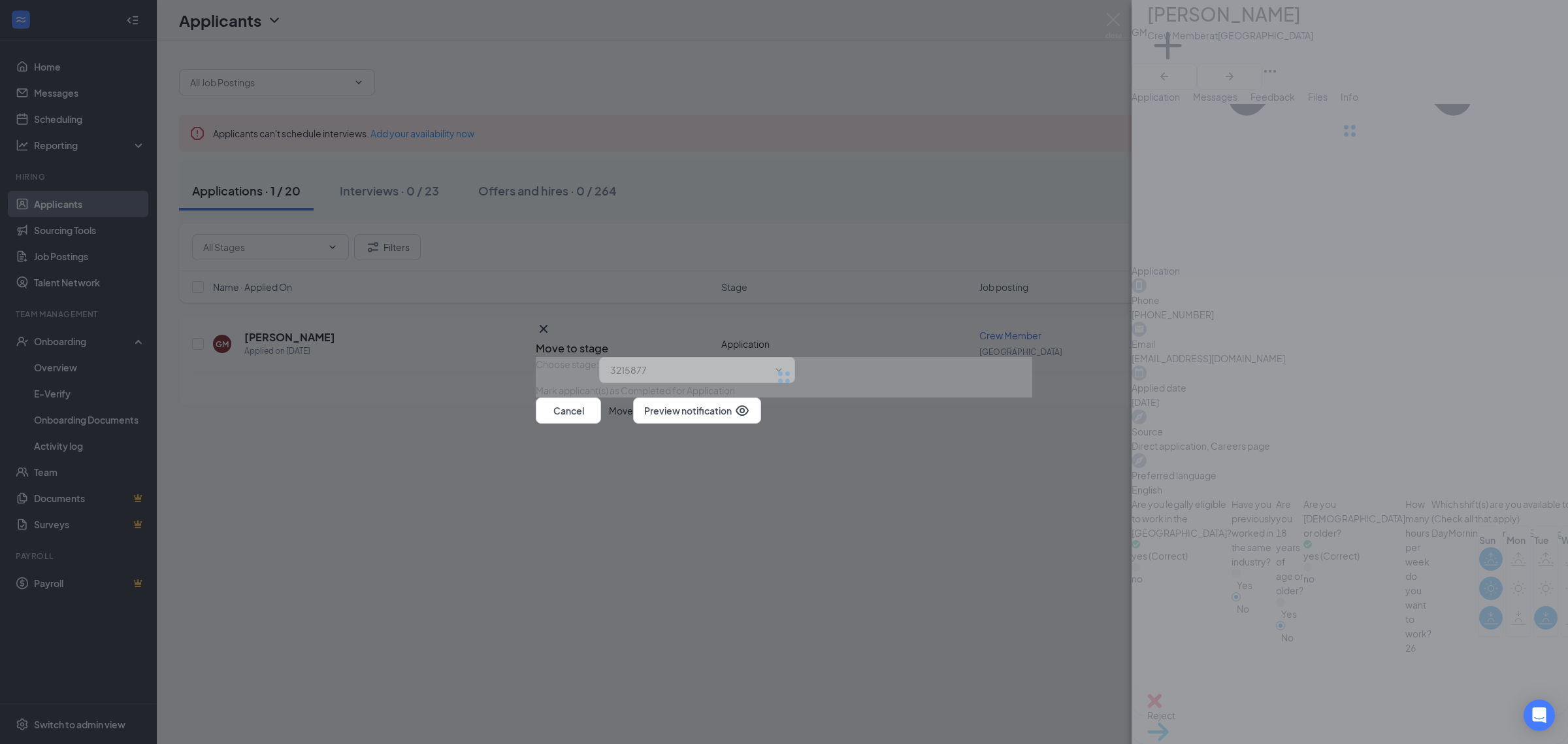
type input "Interview - FOR AUTO SCHEDULE ONLY (next stage)"
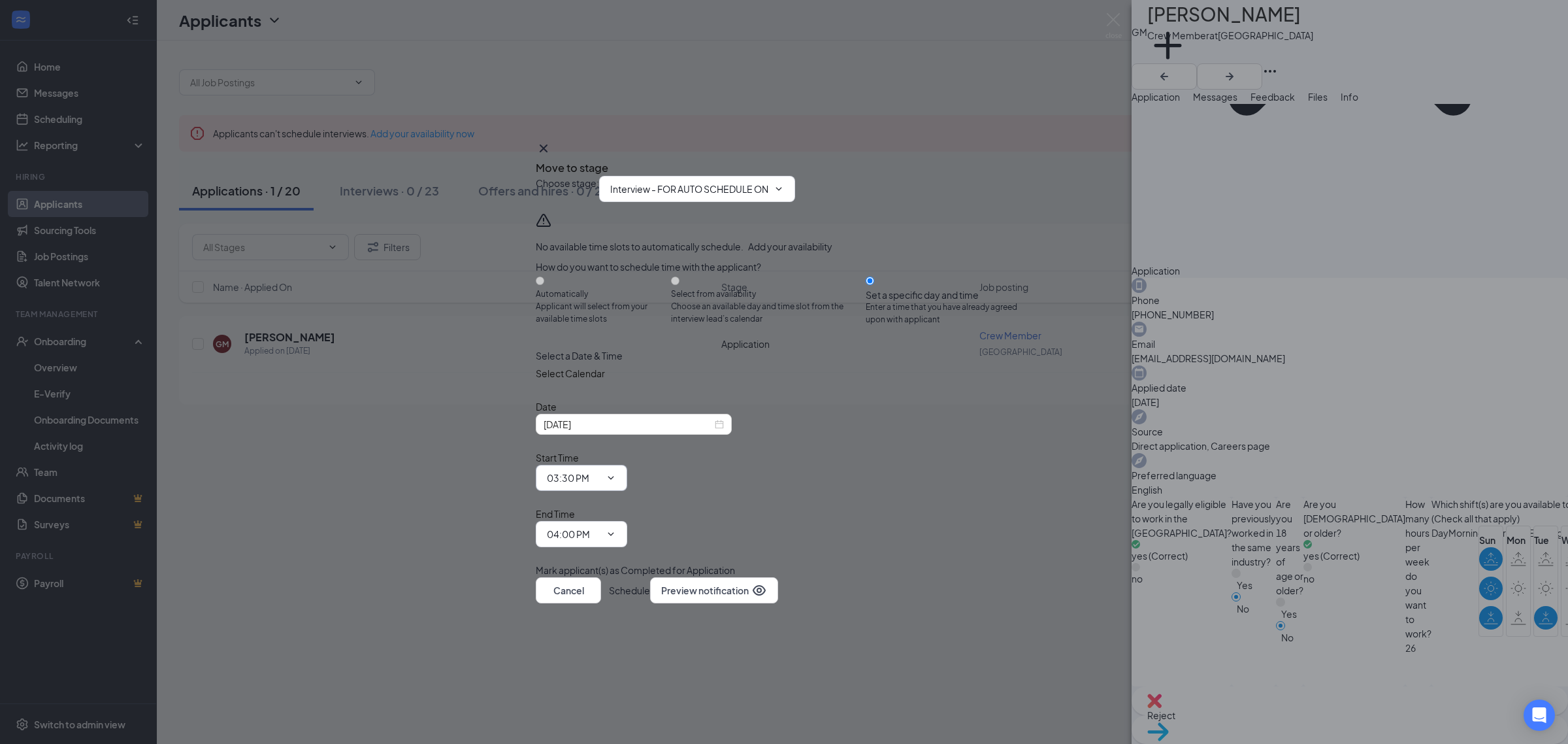
click at [616, 474] on icon "ChevronDown" at bounding box center [611, 477] width 11 height 11
click at [585, 374] on div "01:15 AM" at bounding box center [566, 366] width 39 height 14
type input "01:15 AM"
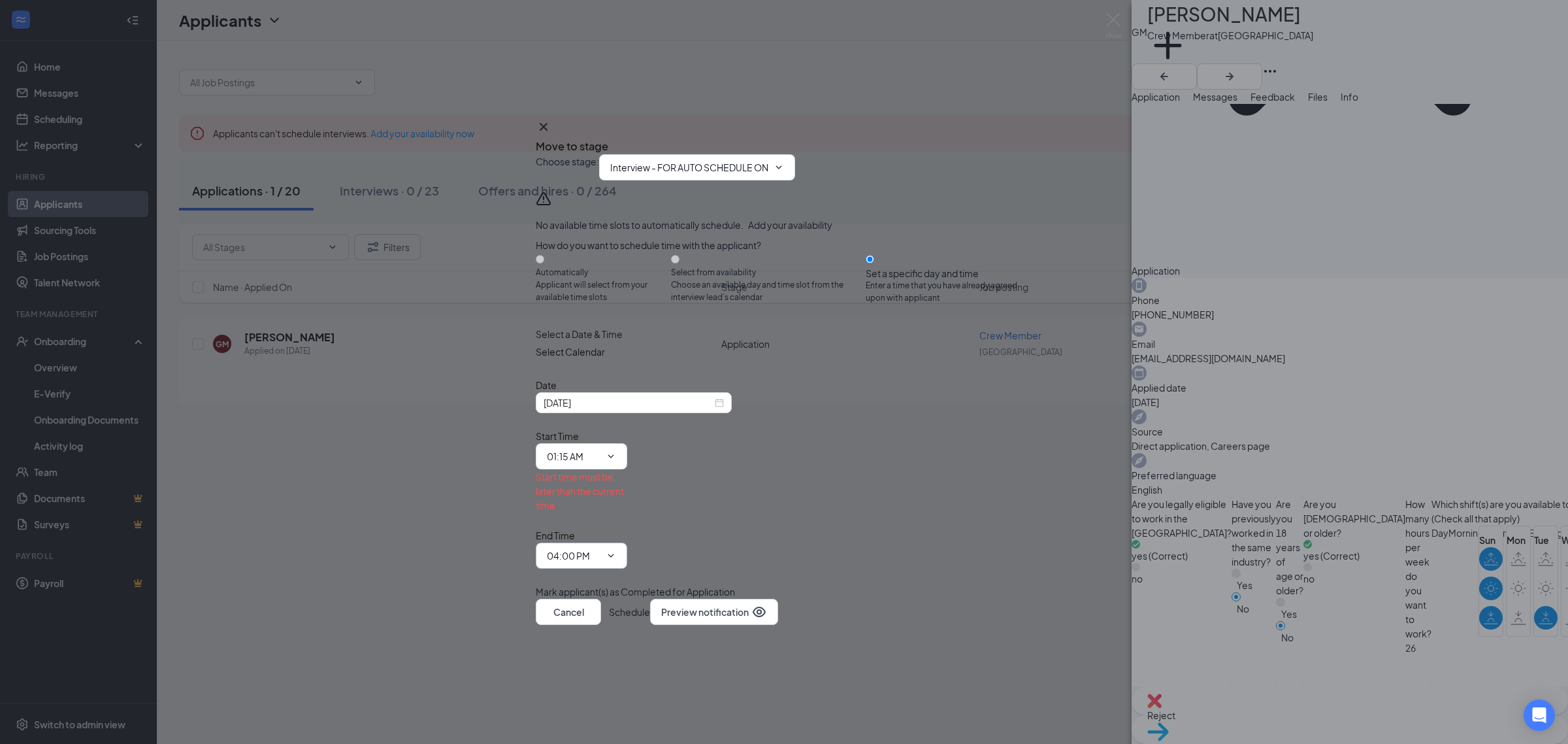
click at [616, 550] on icon "ChevronDown" at bounding box center [611, 555] width 11 height 11
click at [585, 437] on div "01:15 AM" at bounding box center [566, 444] width 39 height 14
type input "01:15 AM"
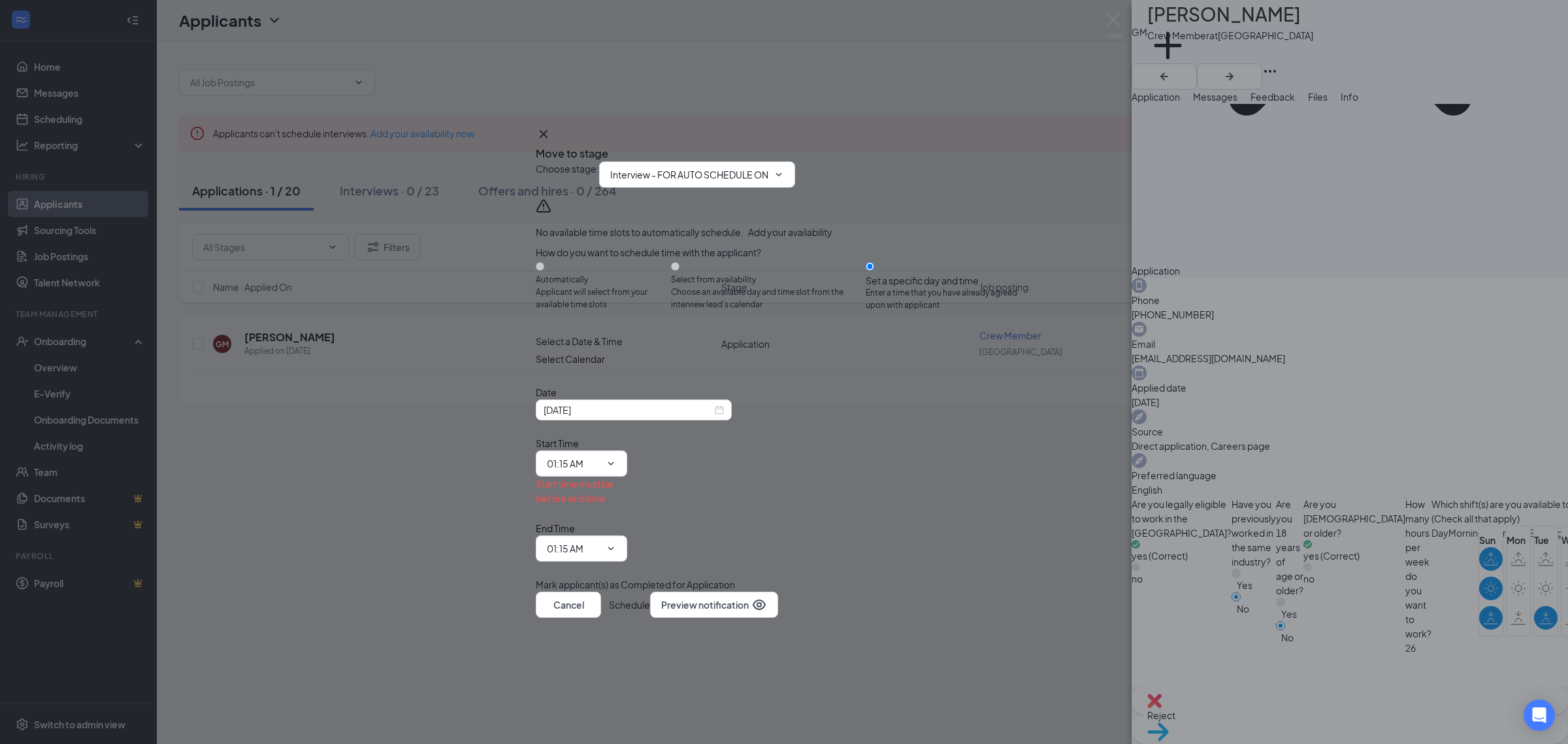
click at [551, 142] on icon "Cross" at bounding box center [544, 134] width 16 height 16
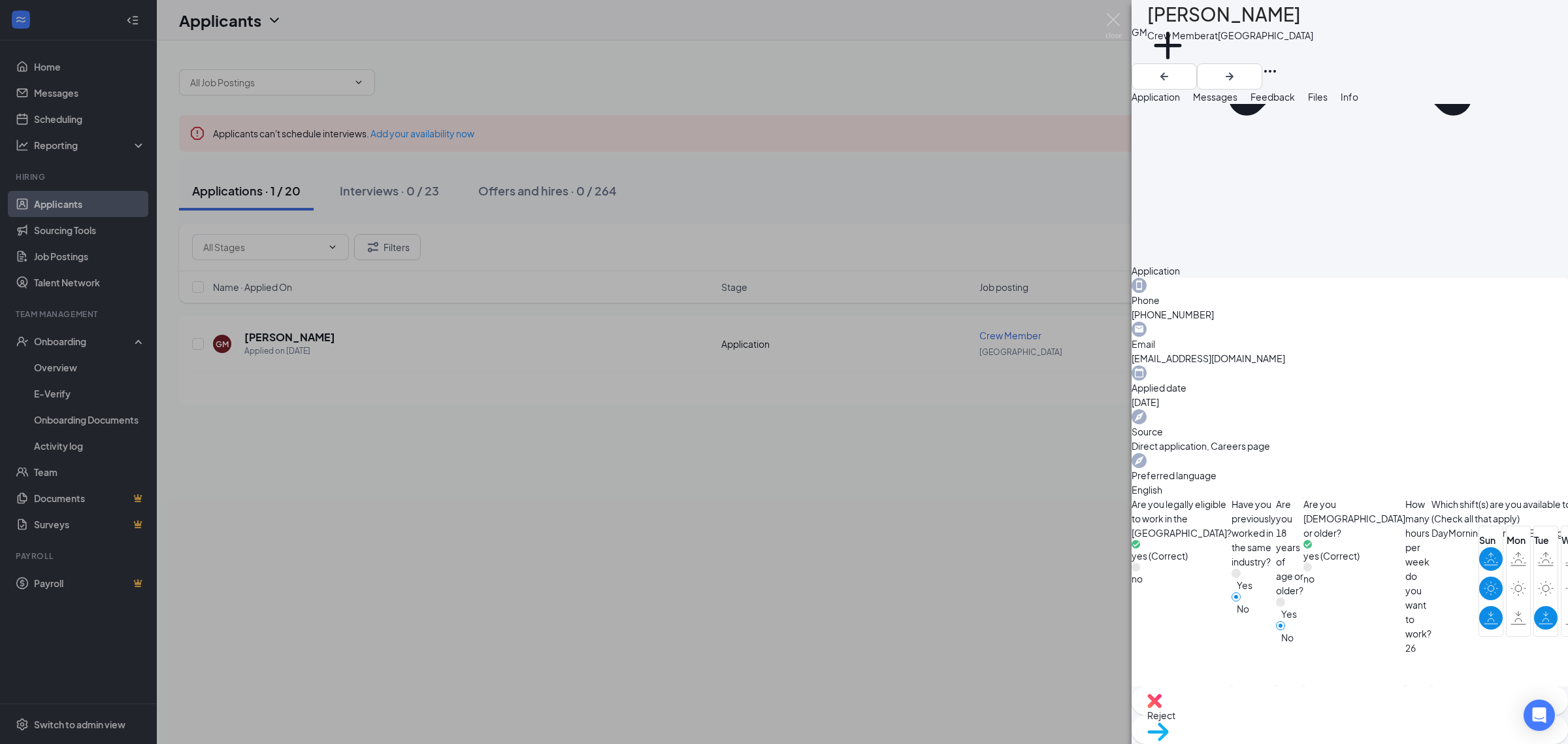
click at [1387, 741] on span "Move to stage" at bounding box center [1349, 748] width 405 height 14
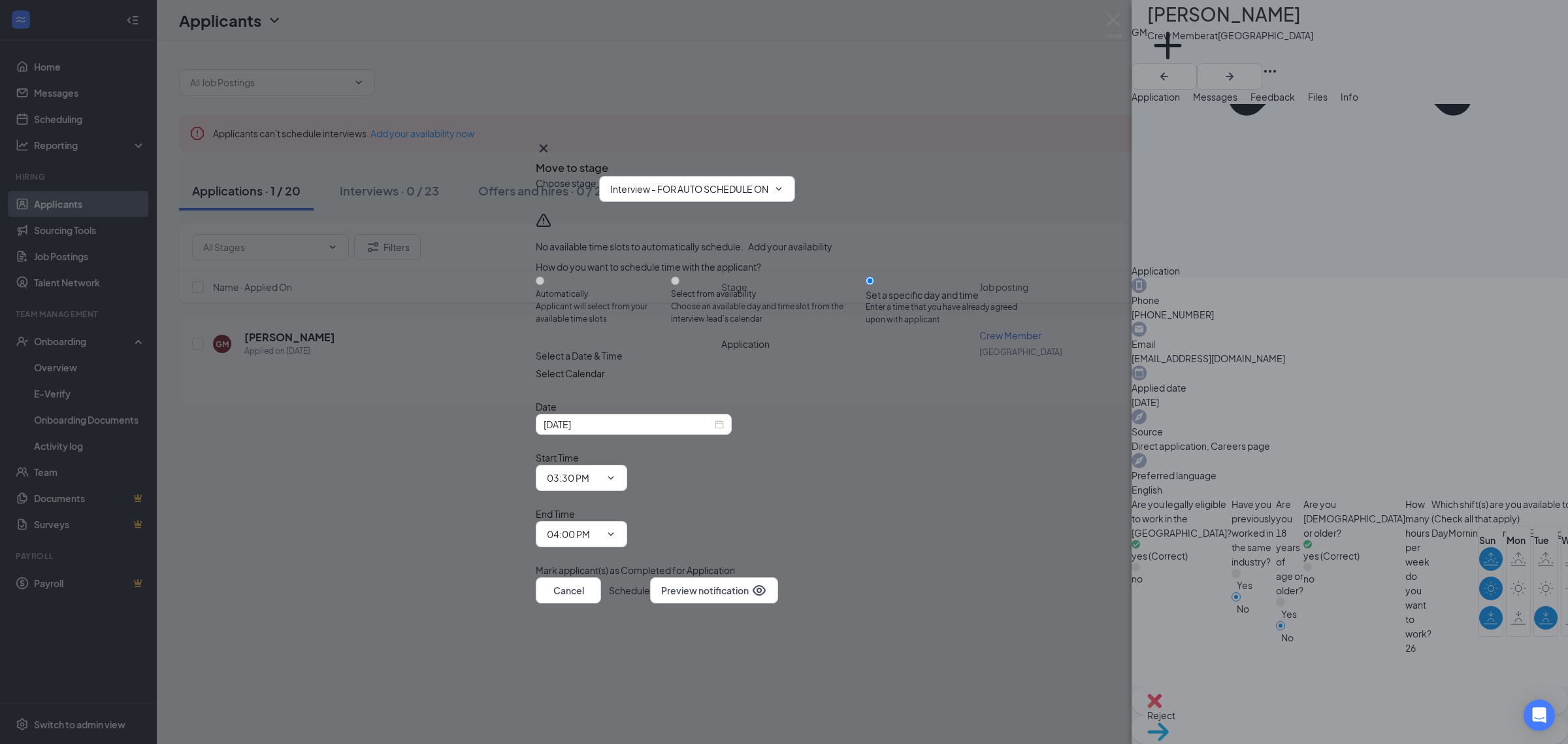
click at [782, 191] on icon "ChevronDown" at bounding box center [779, 189] width 6 height 4
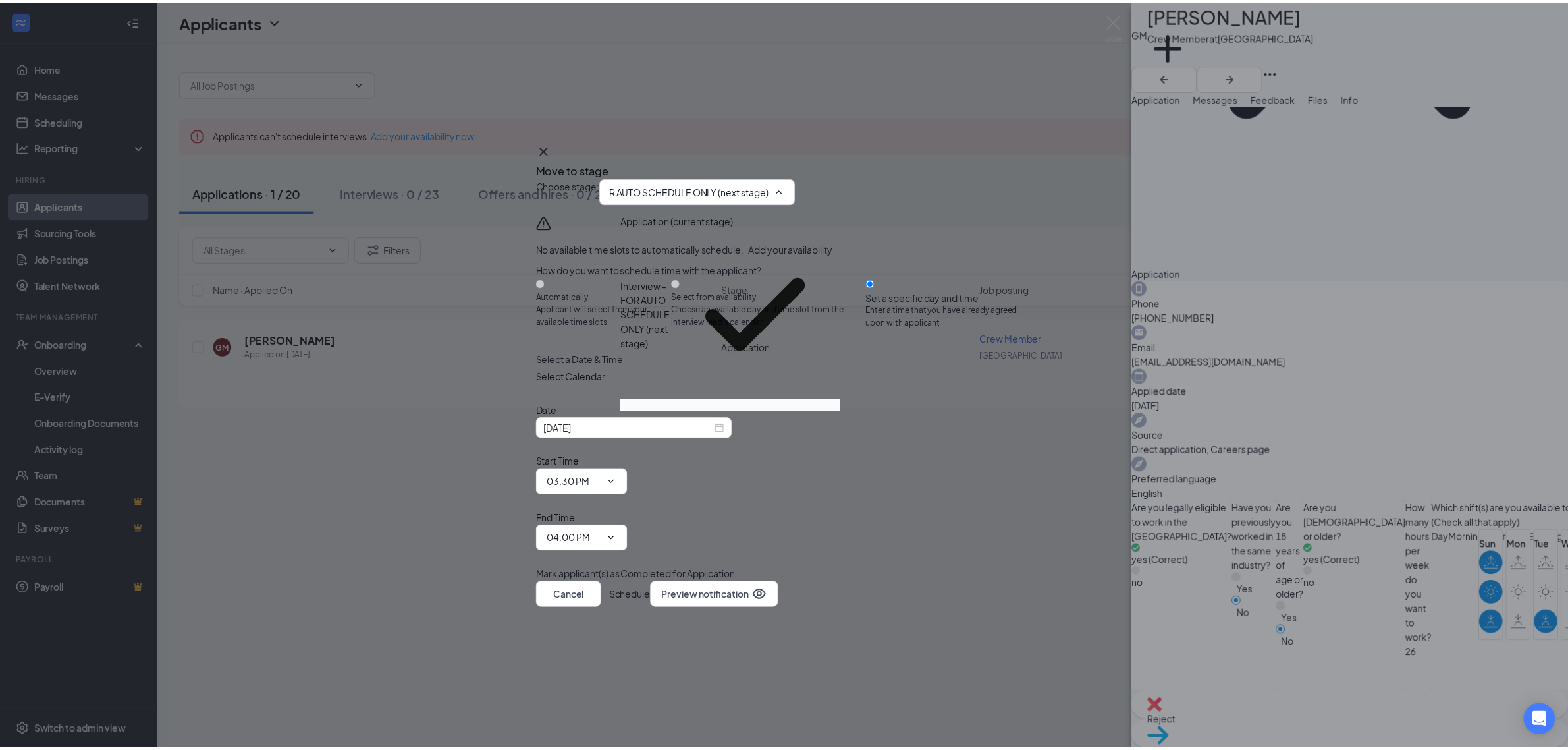
scroll to position [0, 0]
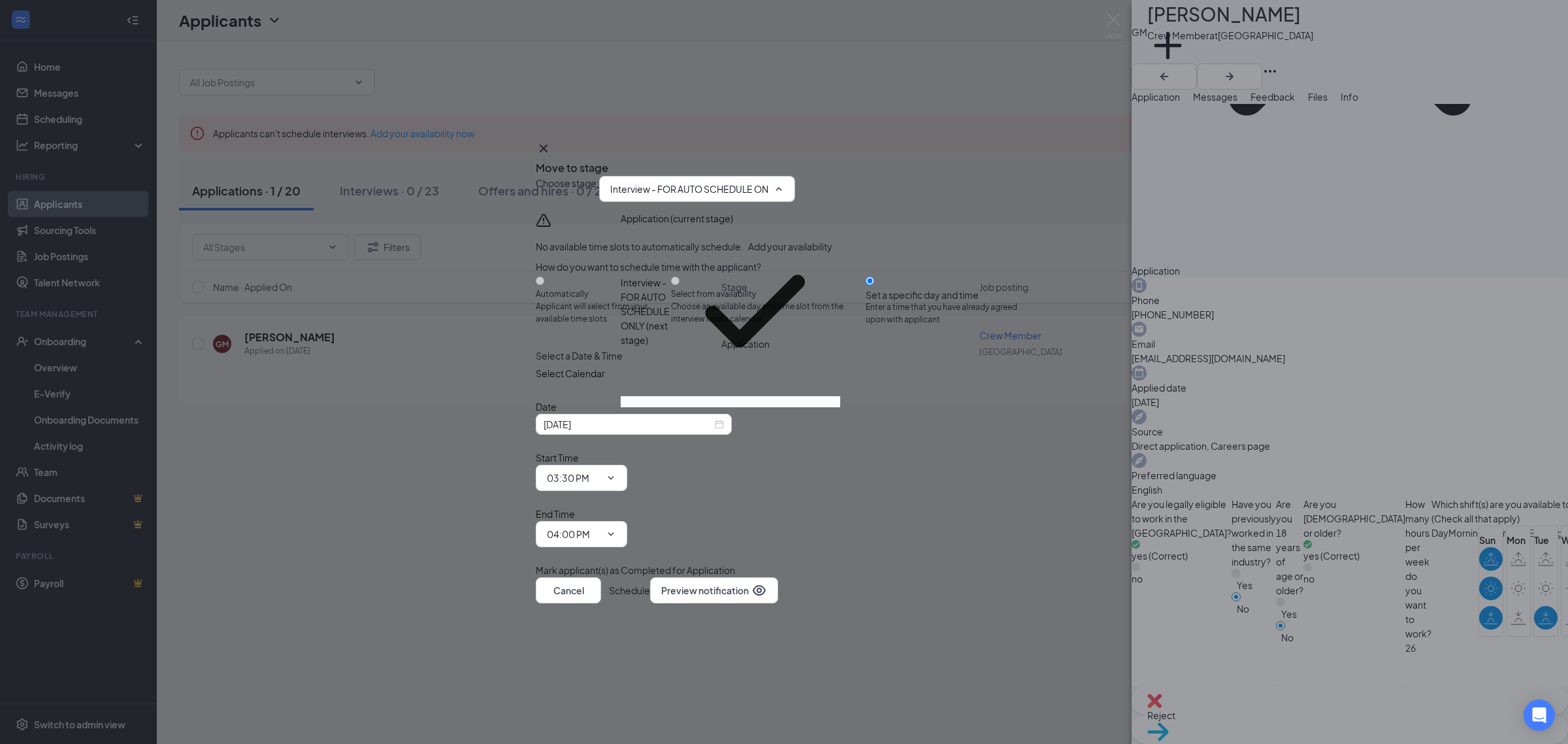
click at [701, 404] on div "Hiring Complete" at bounding box center [666, 411] width 71 height 14
type input "Hiring Complete"
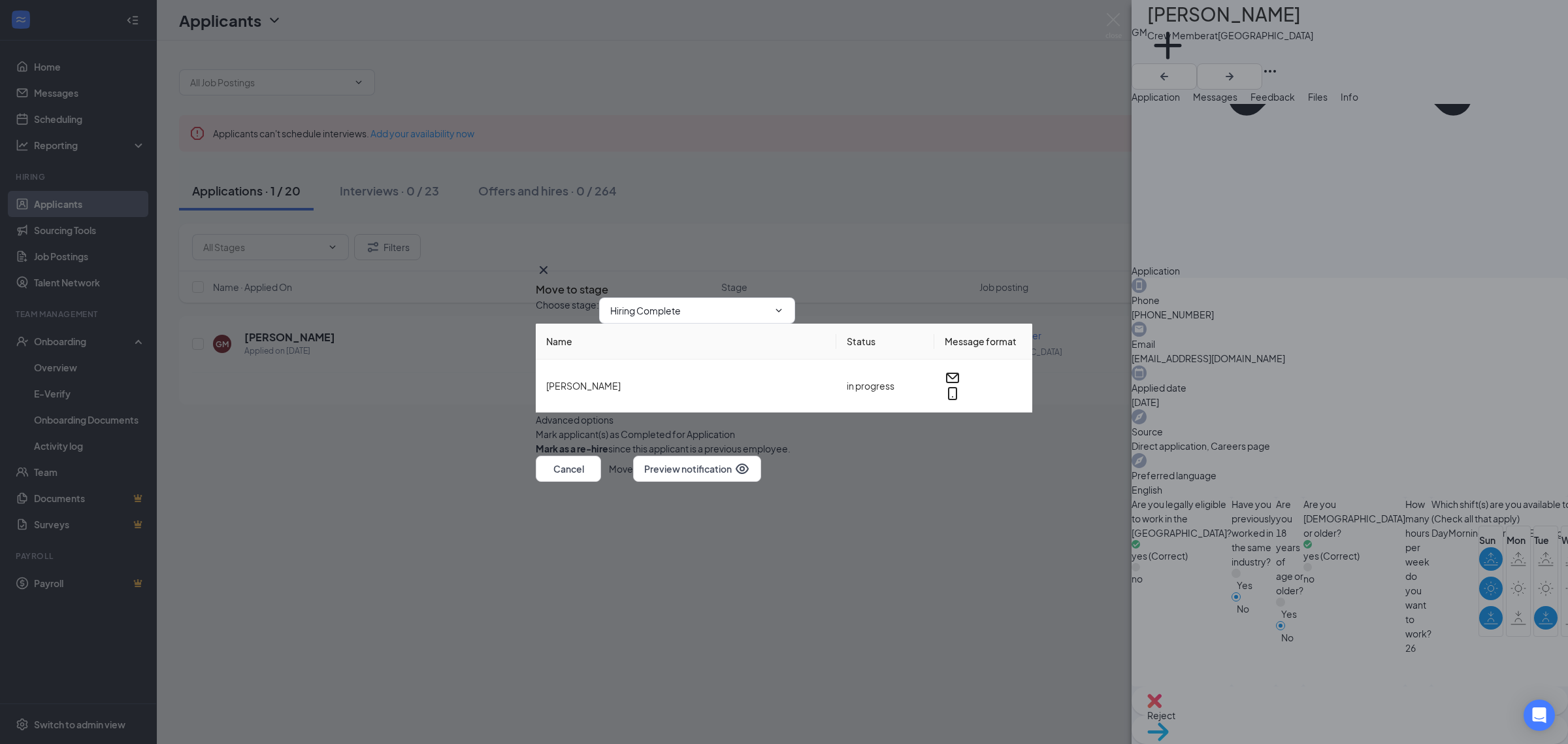
click at [633, 482] on button "Move" at bounding box center [620, 469] width 24 height 26
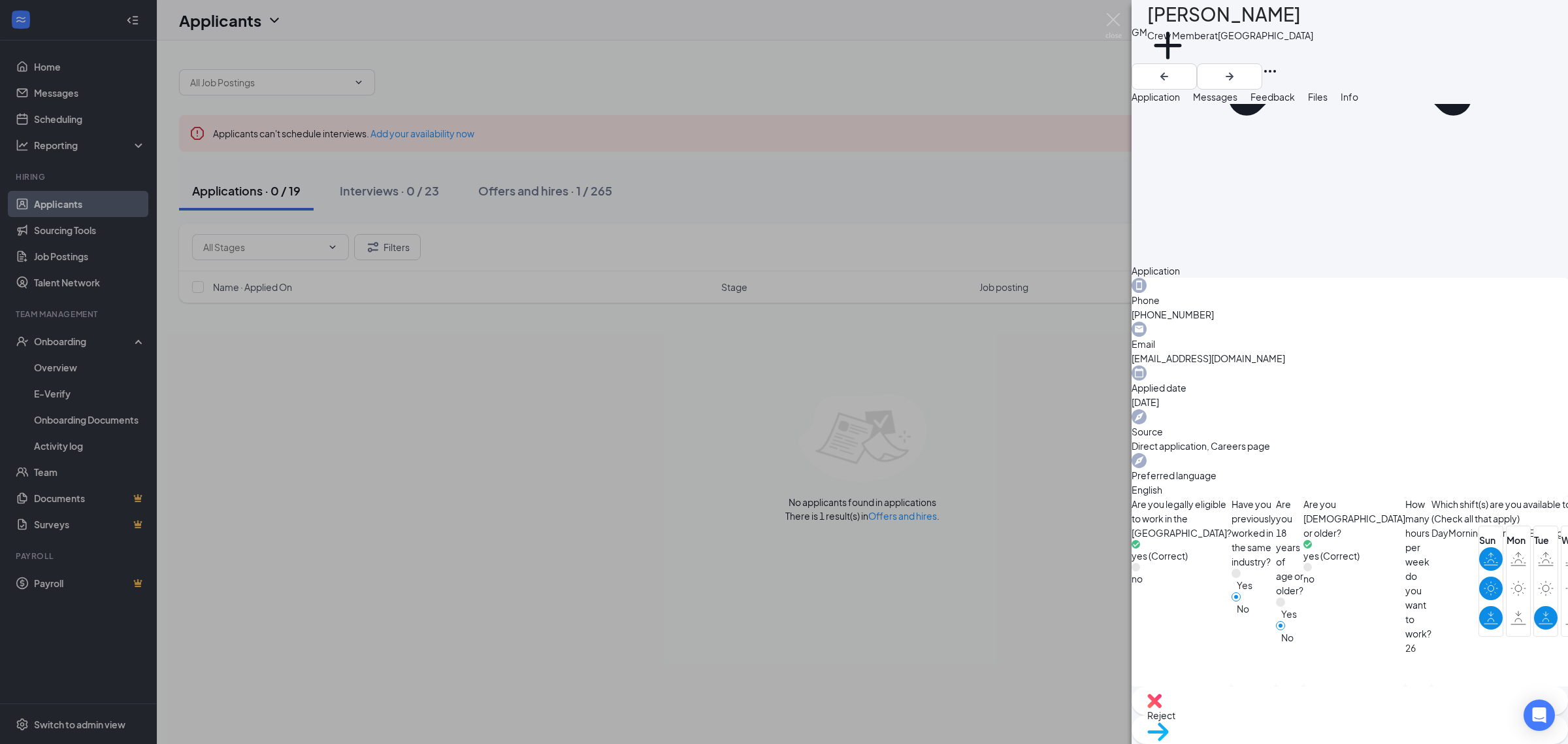
click at [1389, 741] on span "Move to stage" at bounding box center [1349, 748] width 405 height 14
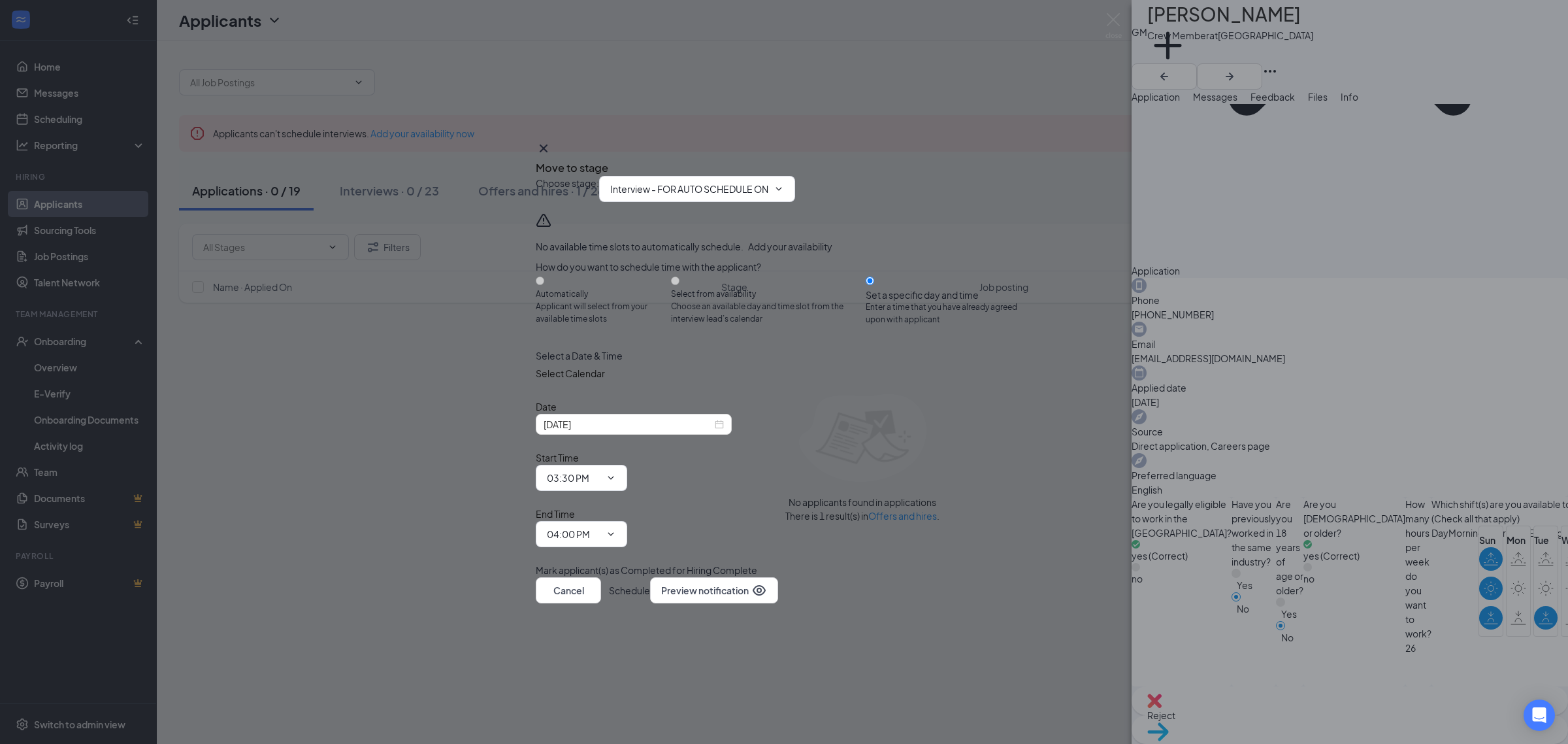
click at [551, 156] on icon "Cross" at bounding box center [544, 148] width 16 height 16
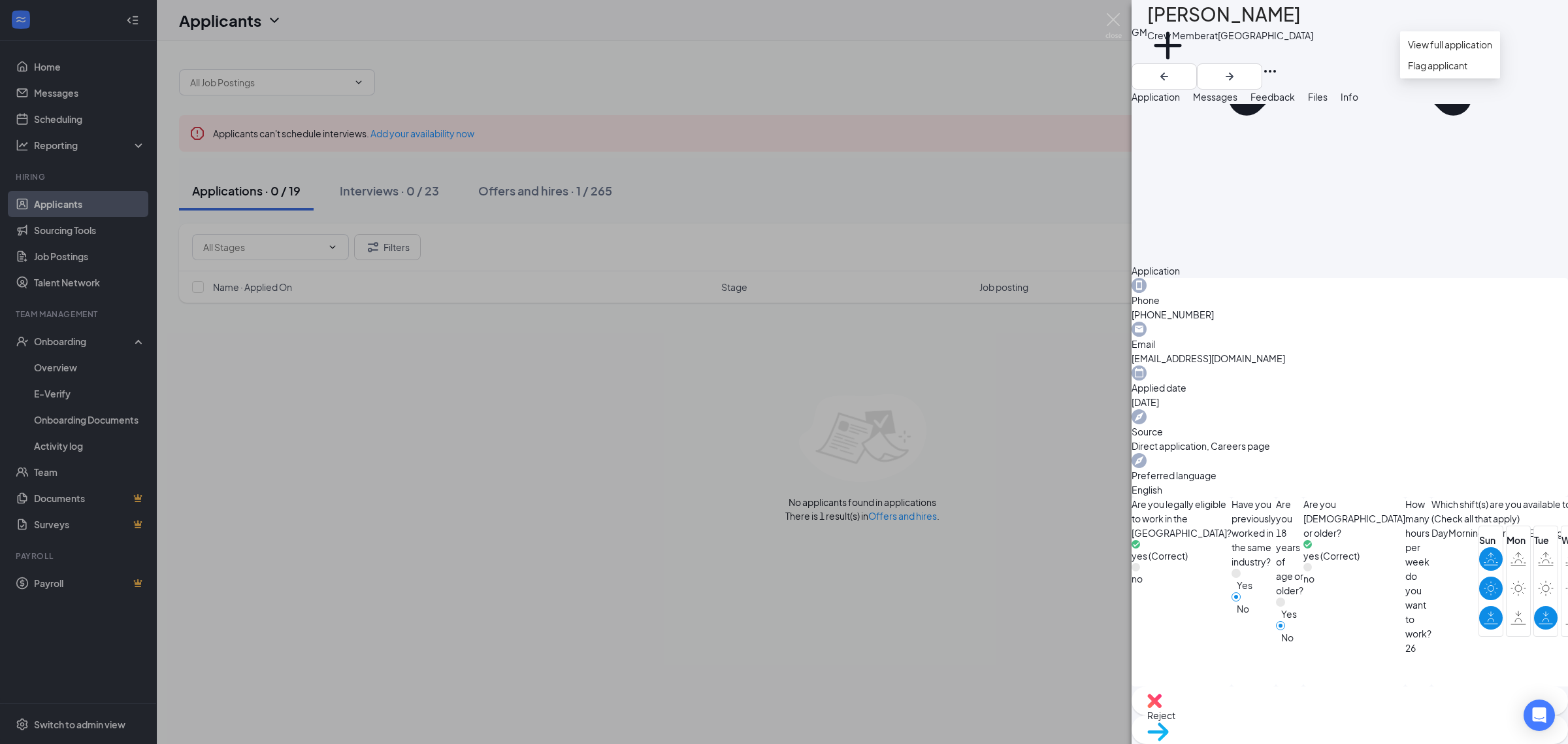
click at [1276, 70] on icon "Ellipses" at bounding box center [1270, 71] width 11 height 3
click at [1069, 67] on div "GM Gloria Martinez Crew Member at Westminster Add a tag Application Messages Fe…" at bounding box center [784, 372] width 1568 height 744
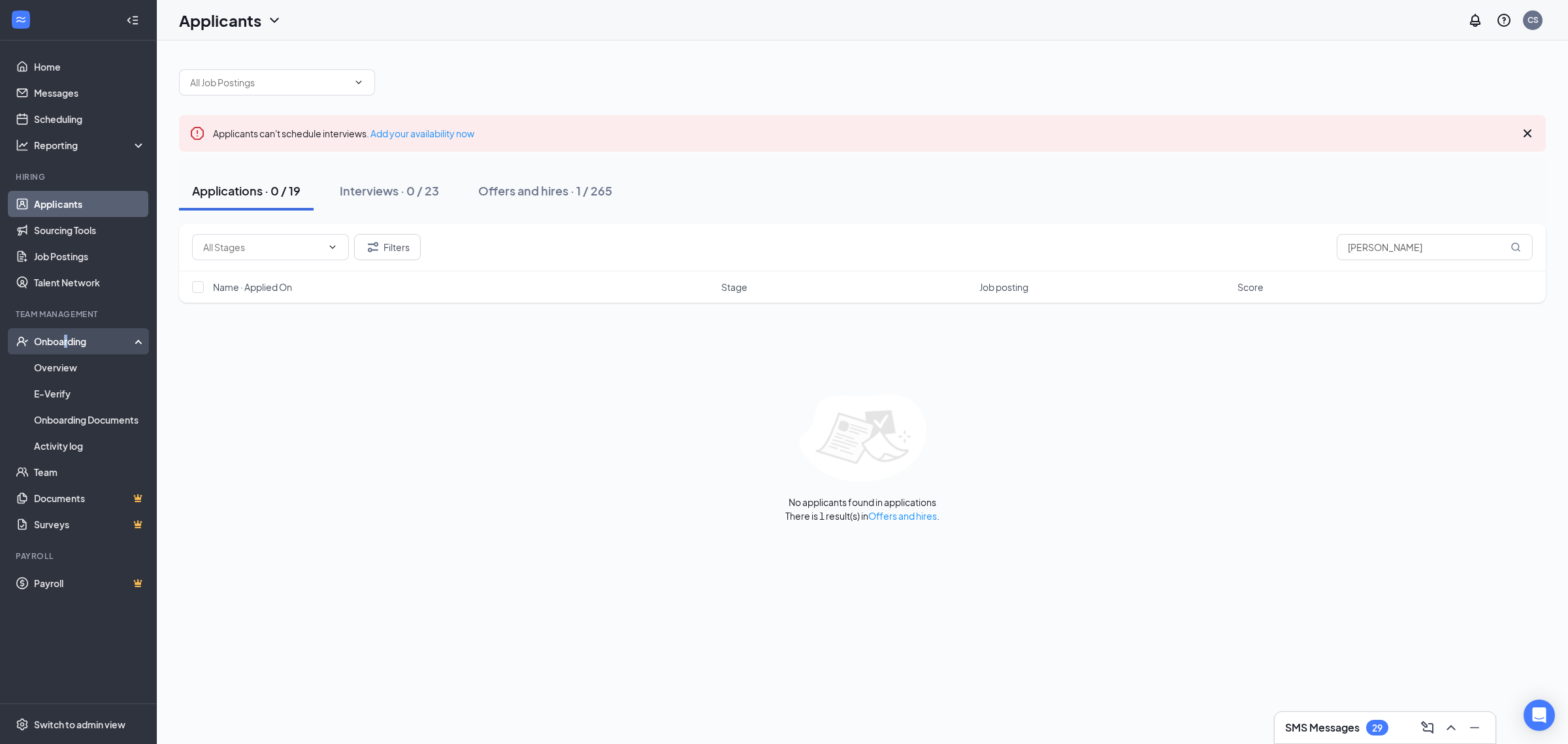
click at [67, 342] on div "Onboarding" at bounding box center [85, 341] width 101 height 13
click at [100, 335] on div "Onboarding" at bounding box center [85, 341] width 101 height 13
click at [66, 367] on link "Overview" at bounding box center [90, 367] width 112 height 26
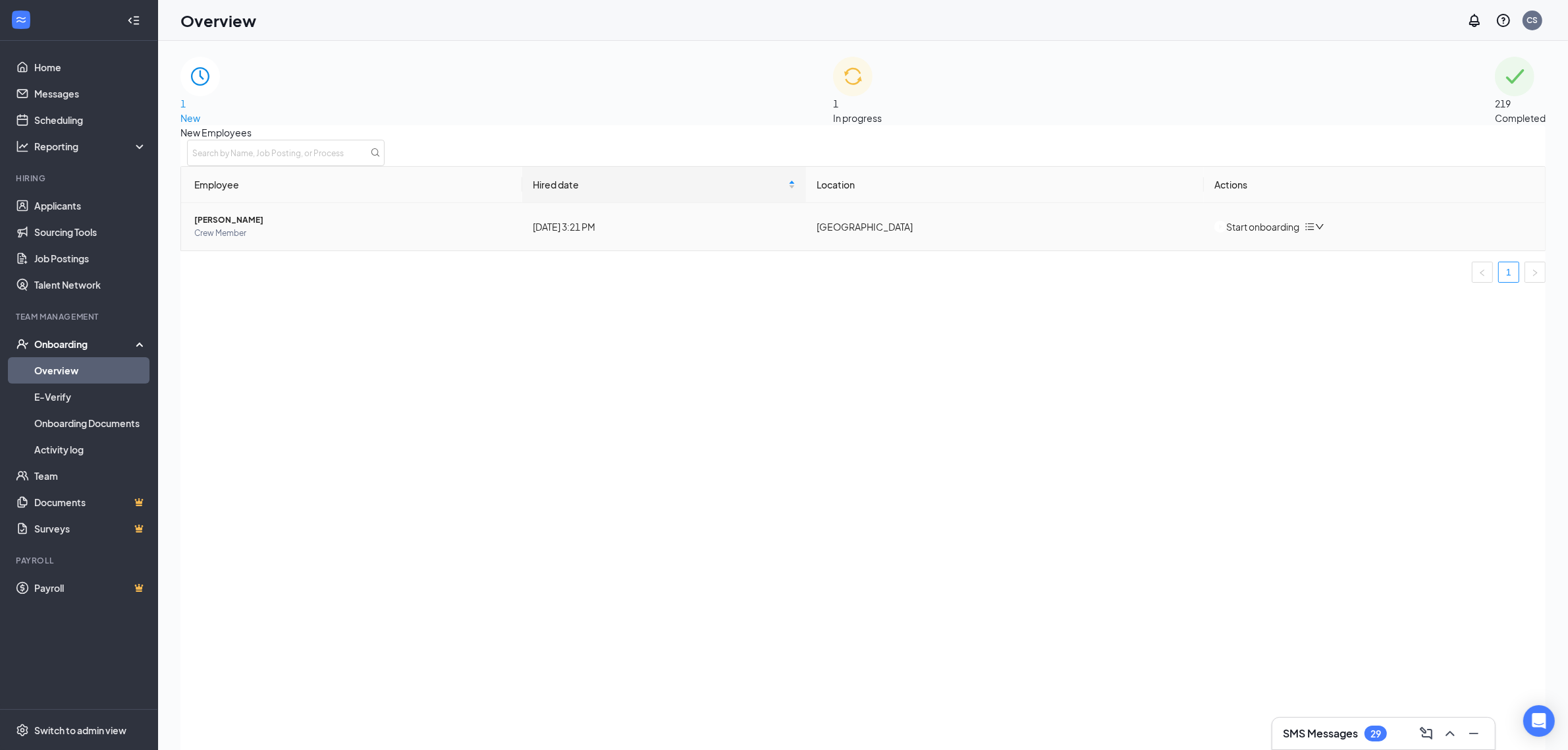
click at [1262, 234] on button "Start onboarding" at bounding box center [1257, 227] width 85 height 14
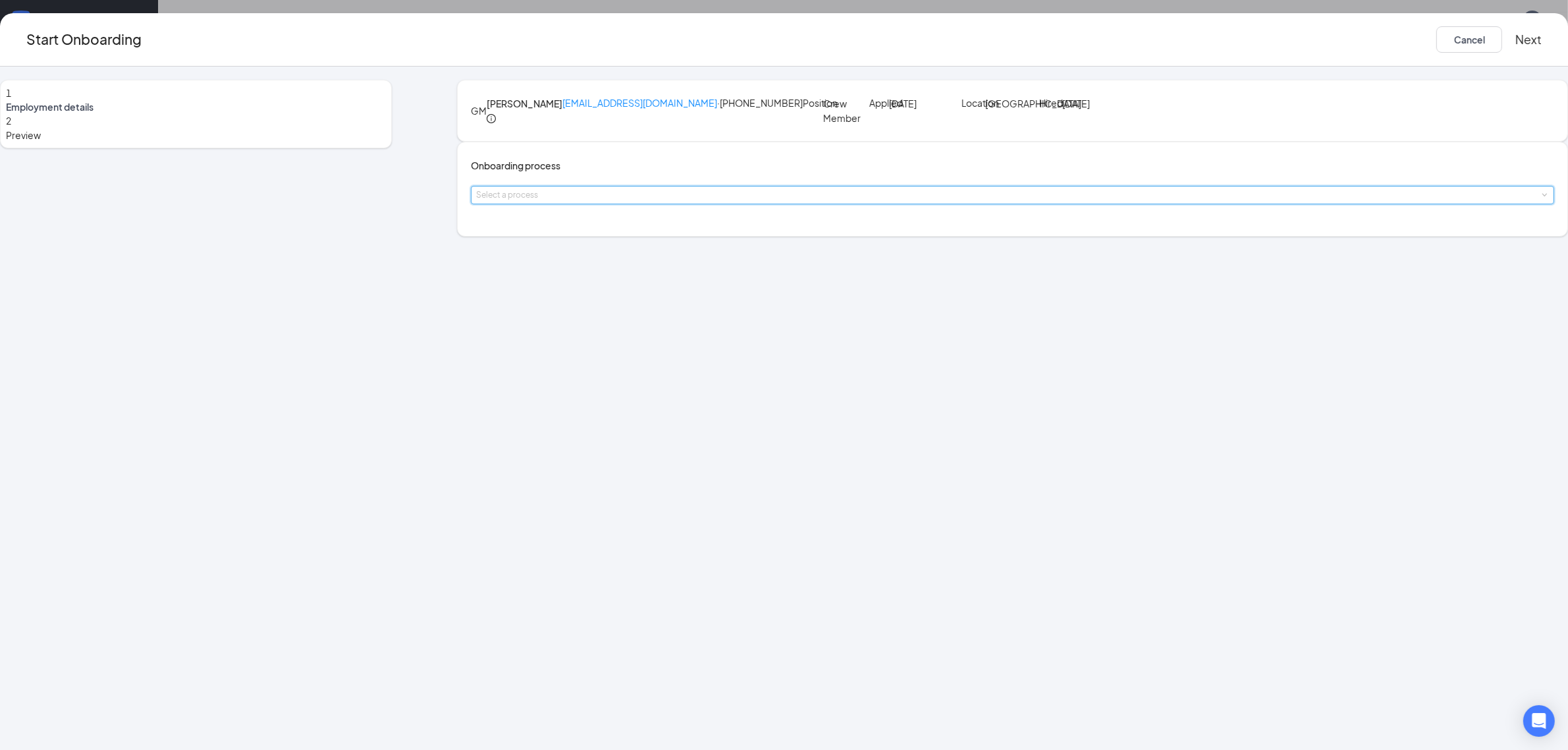
click at [1541, 198] on span at bounding box center [1544, 195] width 6 height 6
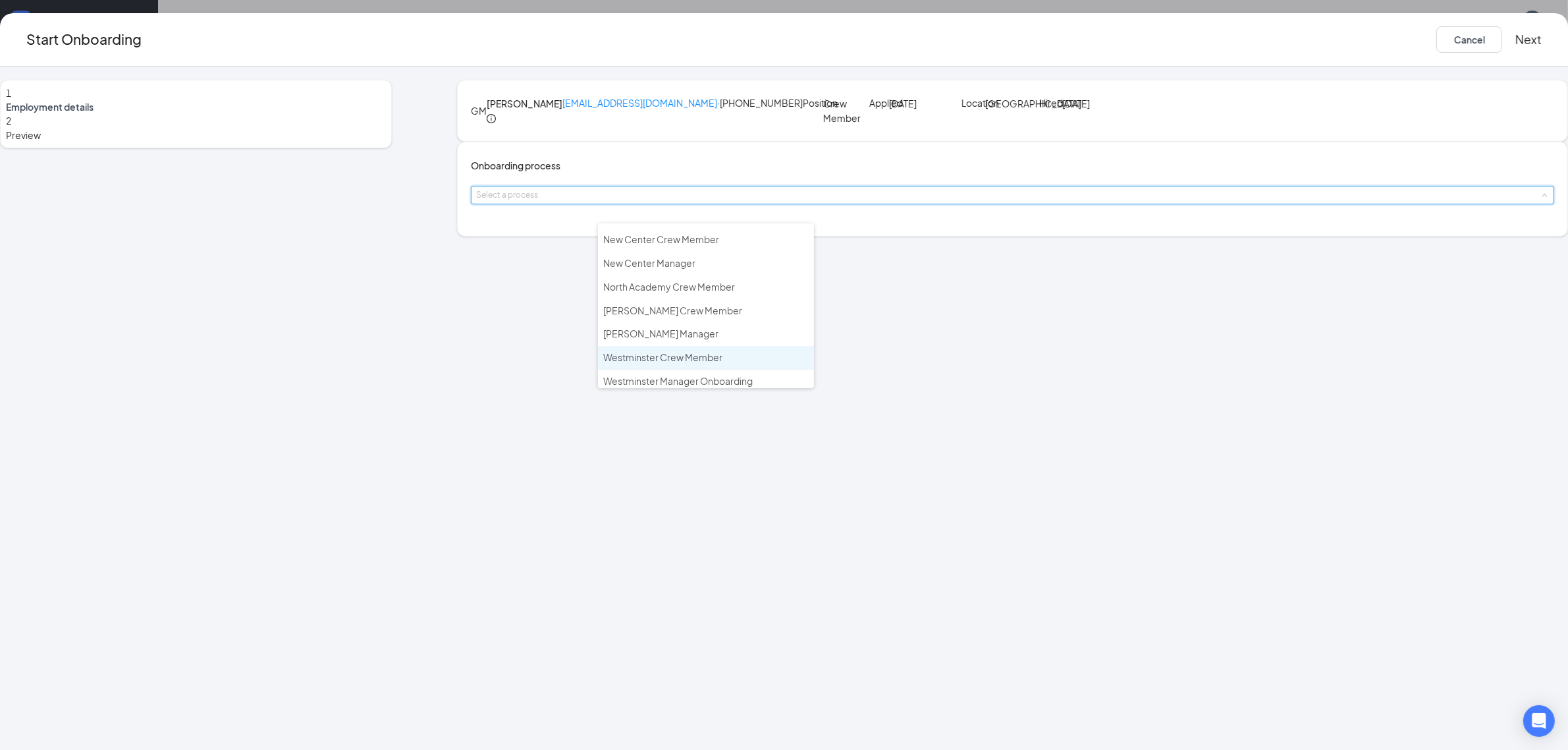
click at [712, 352] on span "Westminster Crew Member" at bounding box center [663, 357] width 119 height 12
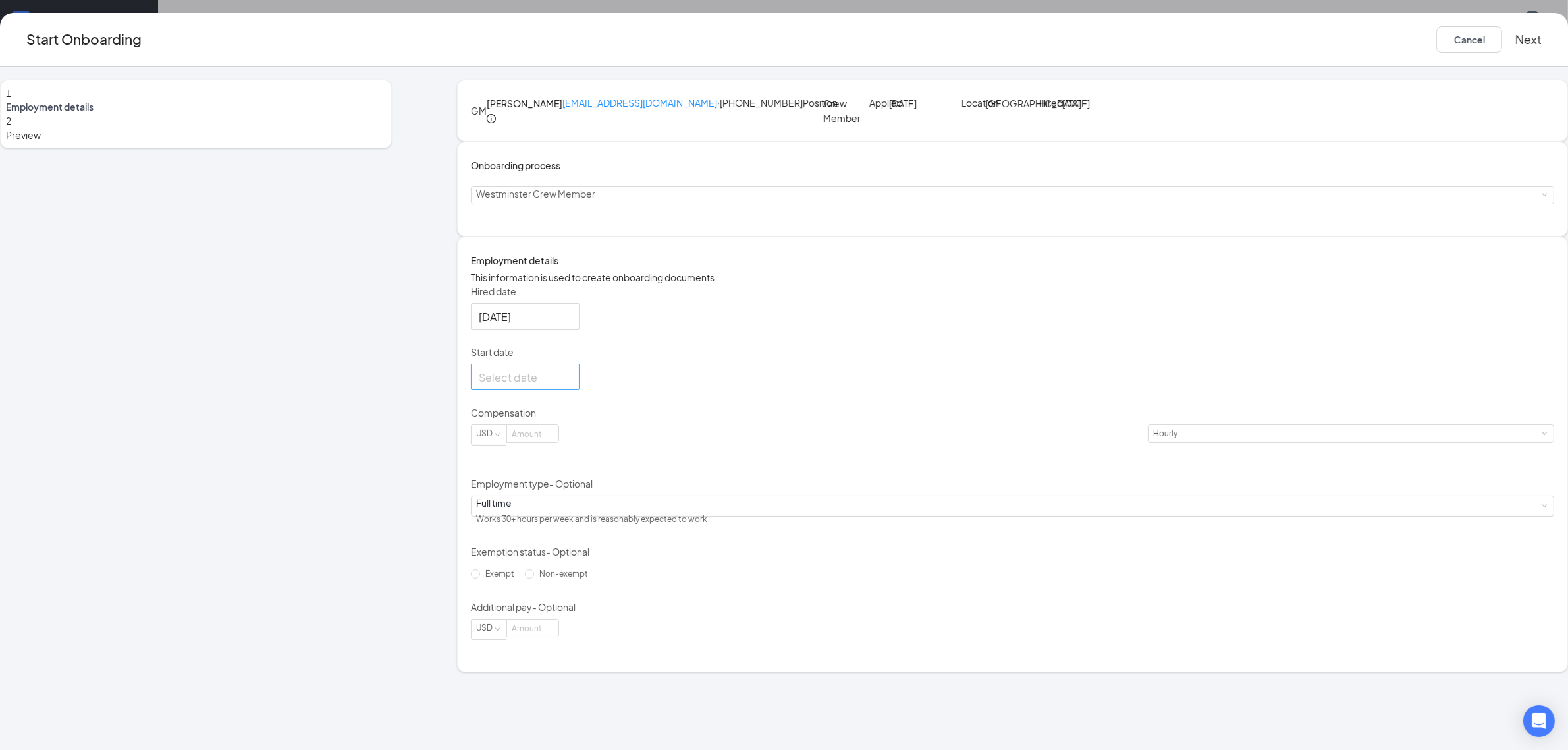
click at [572, 385] on div at bounding box center [525, 377] width 92 height 17
type input "Oct 20, 2025"
click at [522, 522] on div "20" at bounding box center [514, 514] width 16 height 16
click at [559, 442] on input at bounding box center [533, 433] width 52 height 17
type input "15"
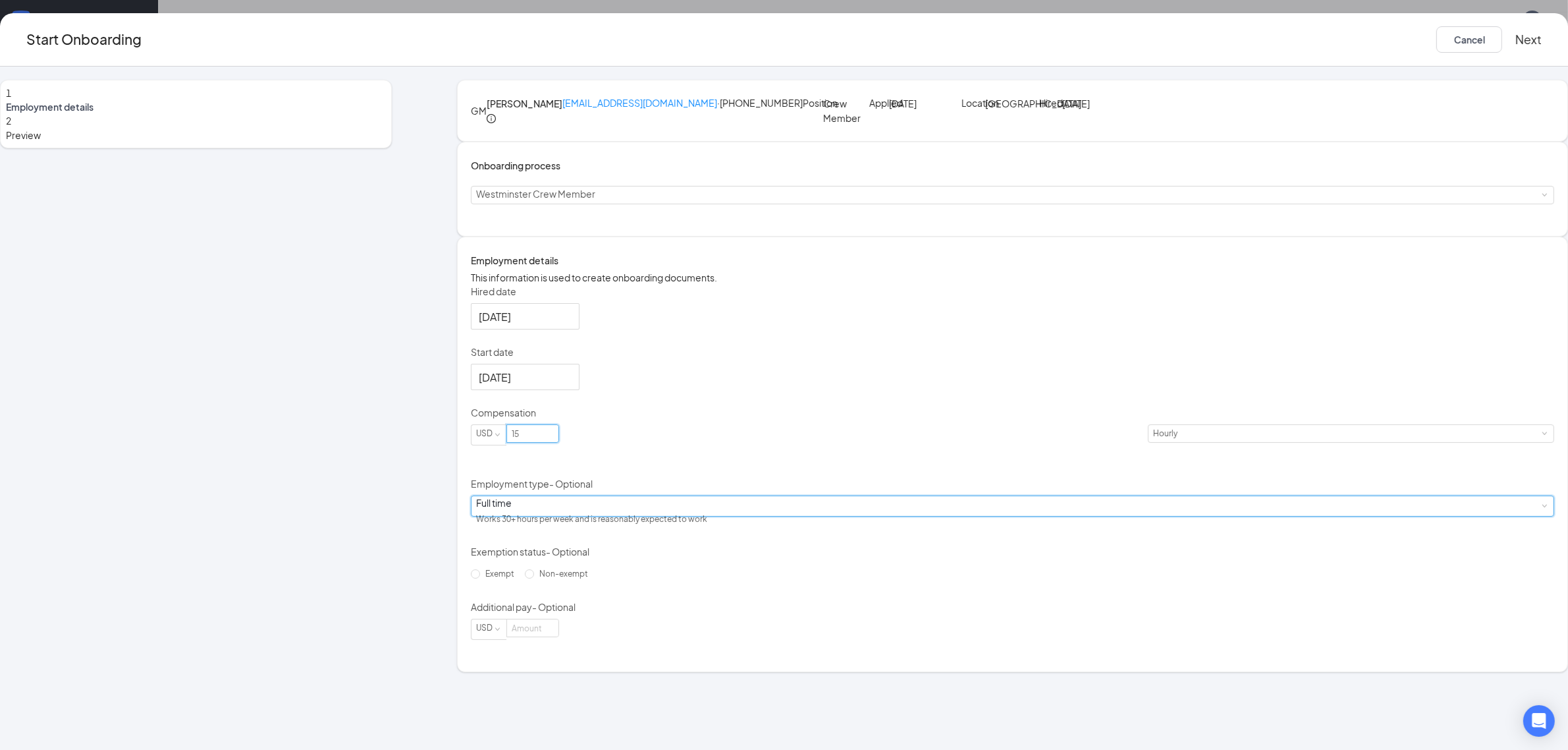
click at [800, 516] on div "Full time Works 30+ hours per week and is reasonably expected to work" at bounding box center [1012, 506] width 1083 height 21
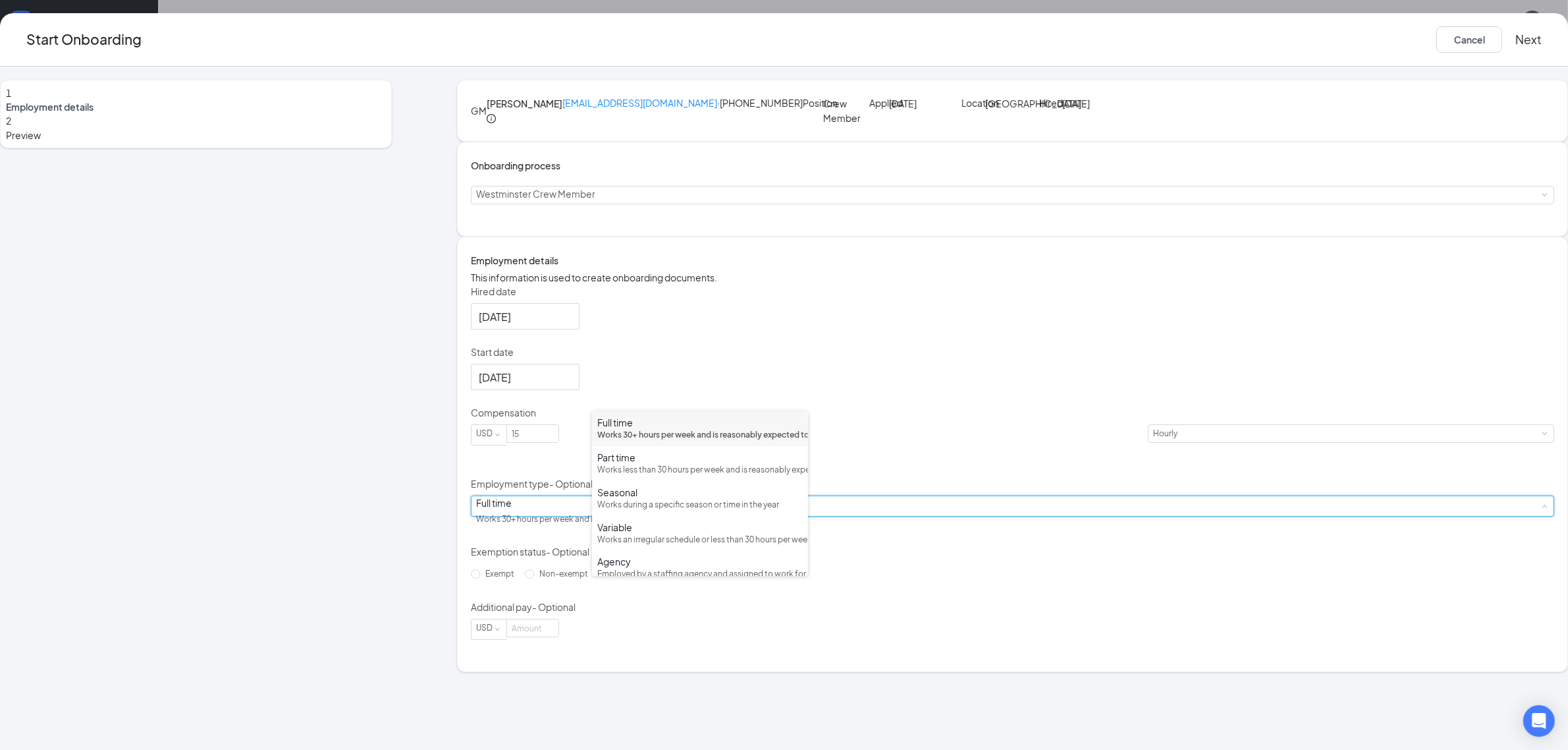
drag, startPoint x: 775, startPoint y: 480, endPoint x: 815, endPoint y: 479, distance: 40.0
click at [815, 479] on body "Home Messages Scheduling Reporting Hiring Applicants Sourcing Tools Job Posting…" at bounding box center [784, 315] width 1568 height 750
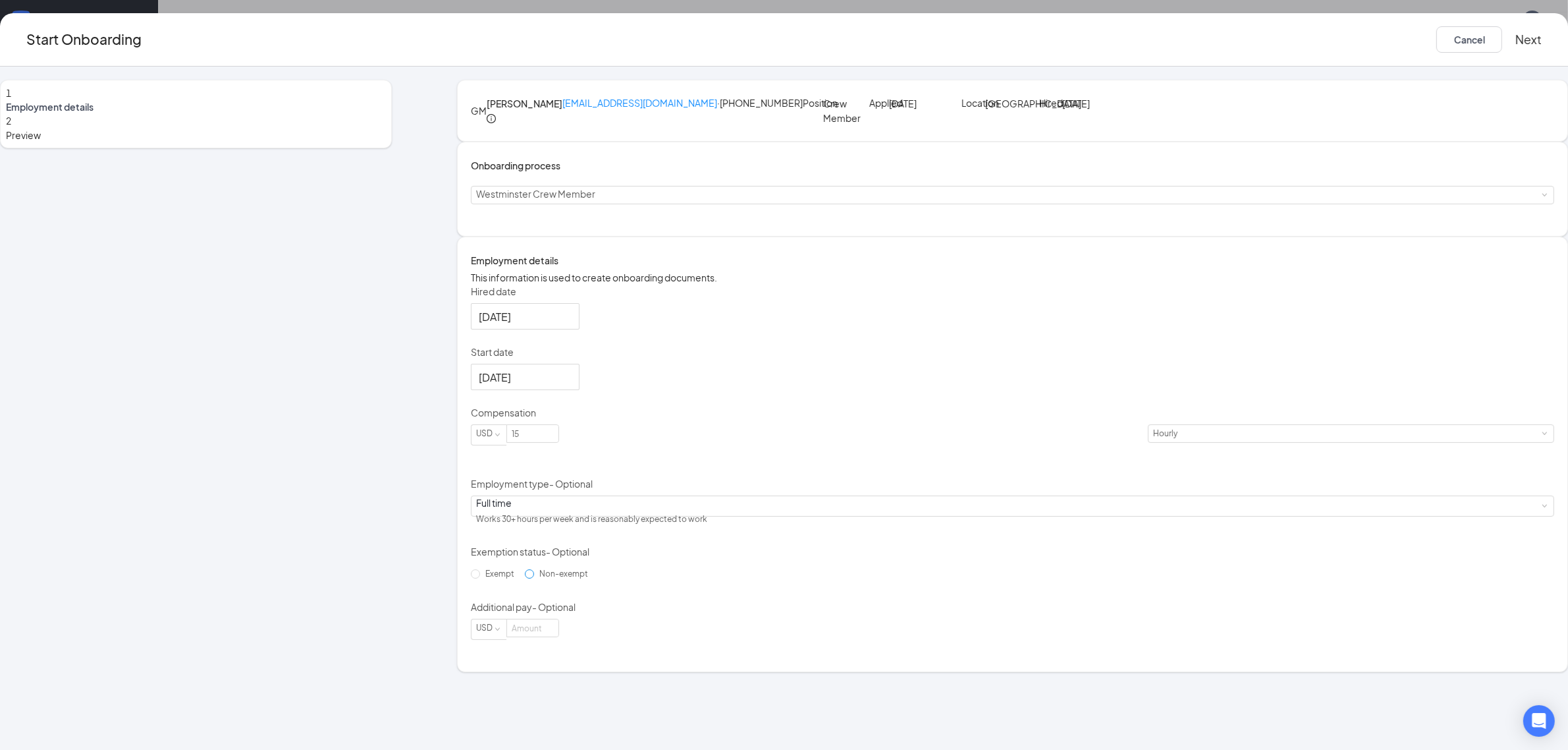
click at [593, 578] on span "Non-exempt" at bounding box center [563, 573] width 60 height 10
click at [534, 578] on input "Non-exempt" at bounding box center [529, 574] width 9 height 9
radio input "true"
click at [1516, 40] on button "Next" at bounding box center [1529, 40] width 27 height 27
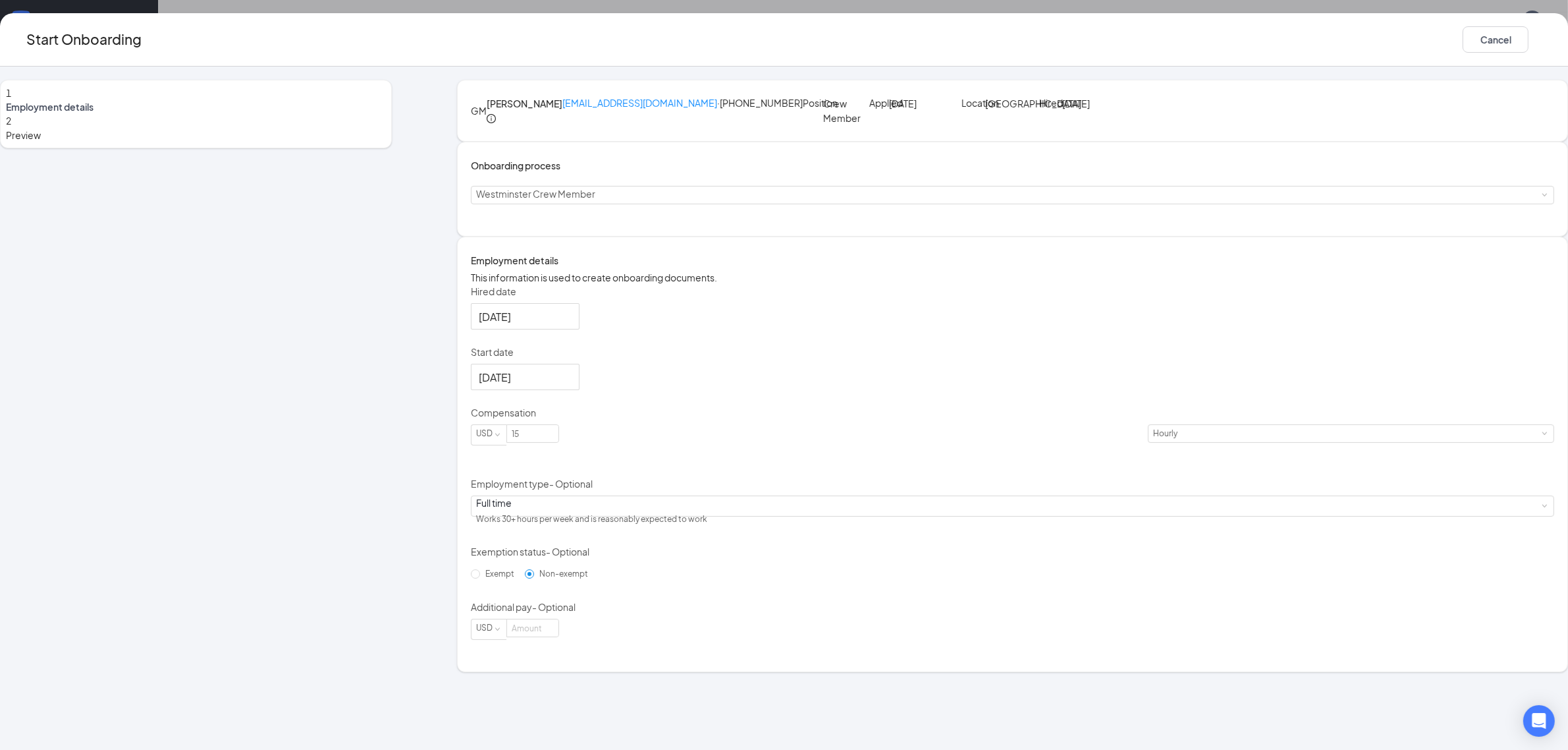
scroll to position [0, 0]
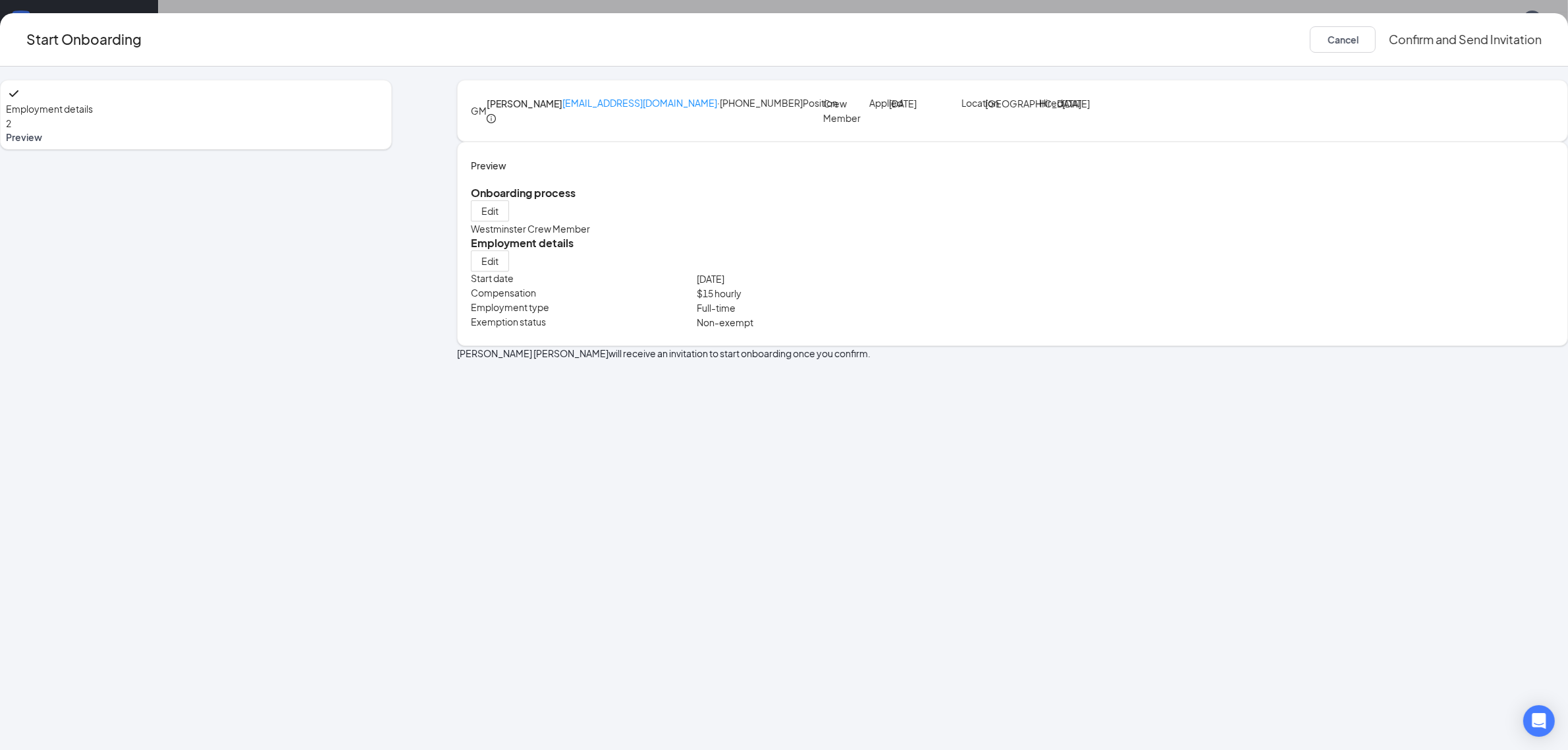
click at [1388, 43] on button "Confirm and Send Invitation" at bounding box center [1465, 40] width 153 height 27
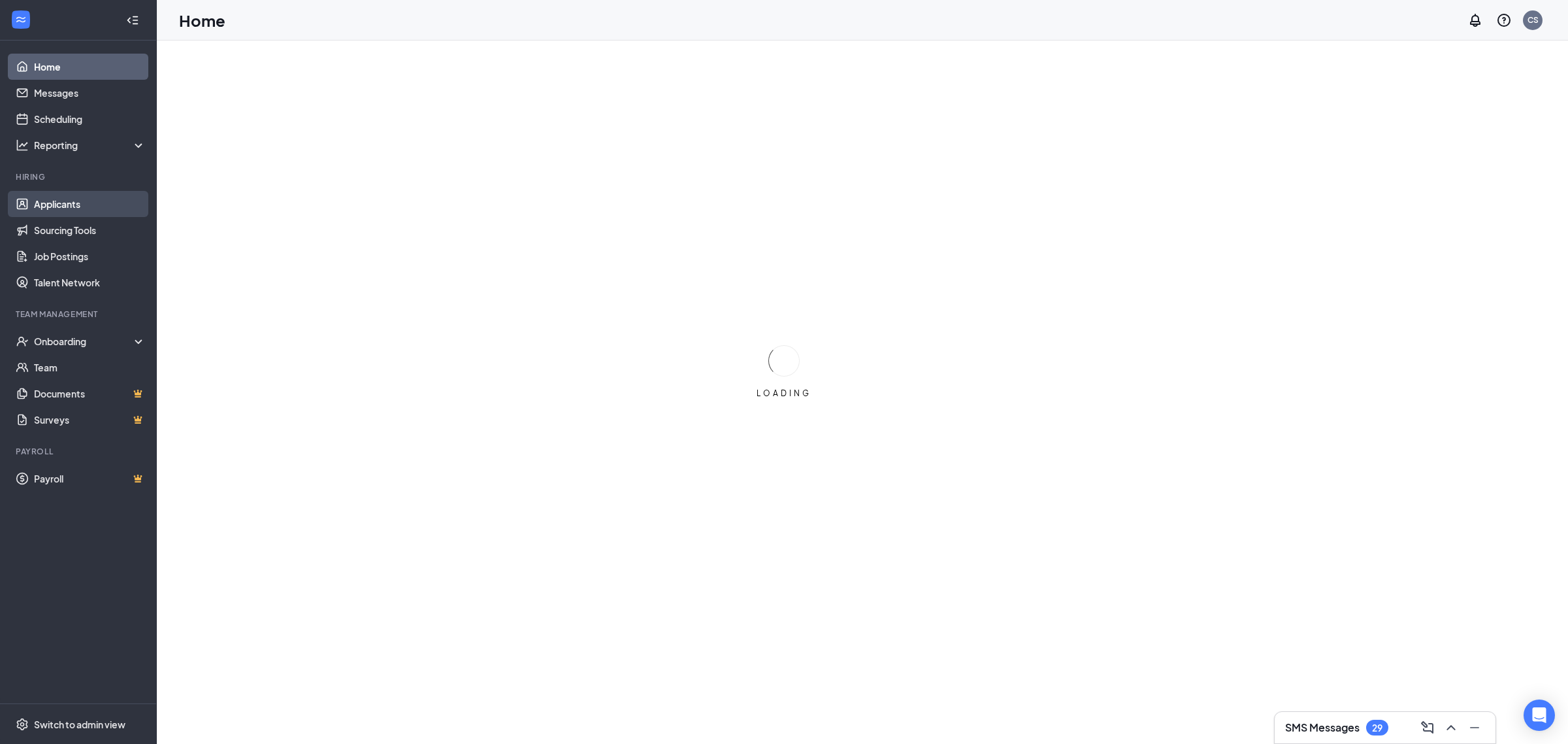
click at [70, 200] on link "Applicants" at bounding box center [90, 204] width 112 height 26
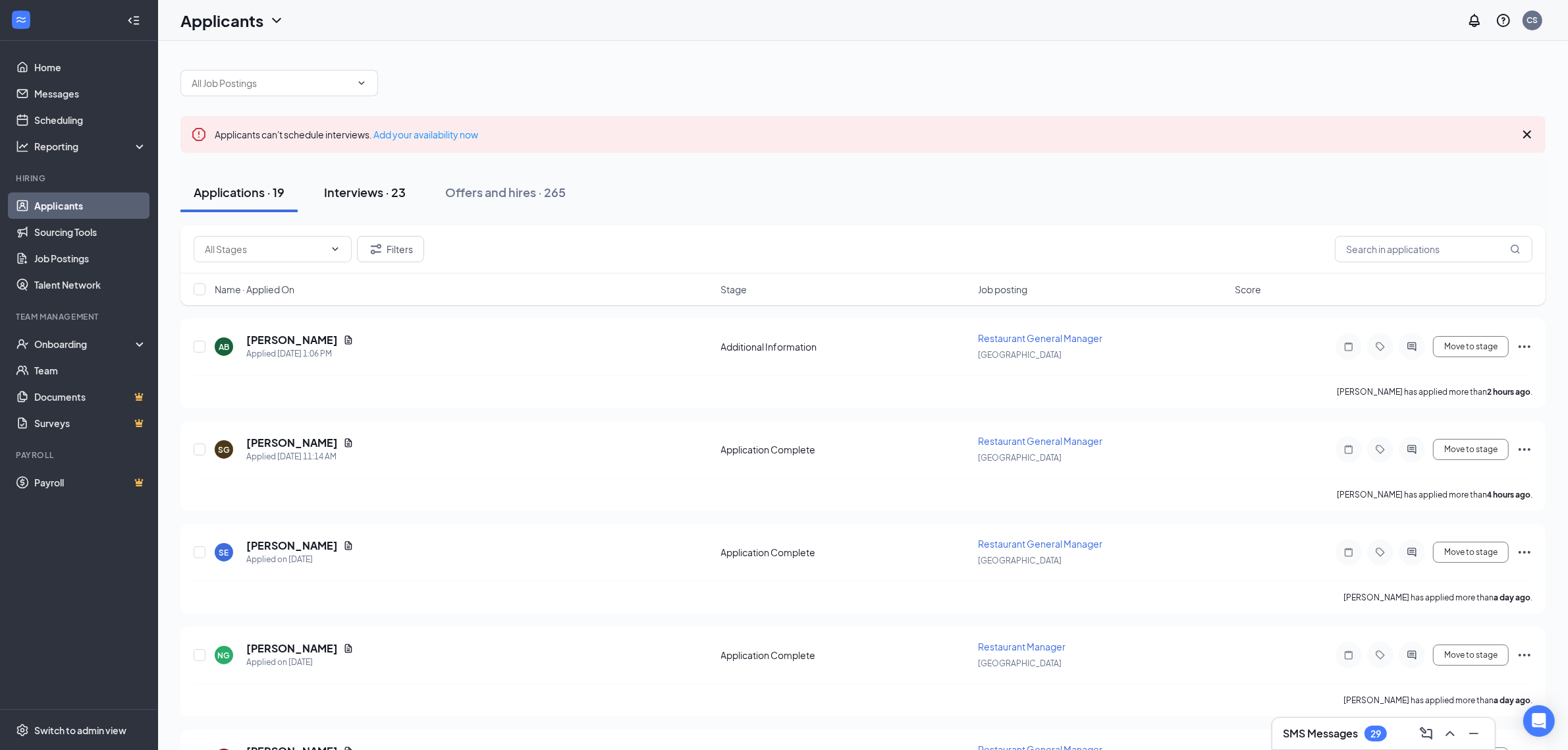
click at [366, 193] on div "Interviews · 23" at bounding box center [365, 192] width 82 height 17
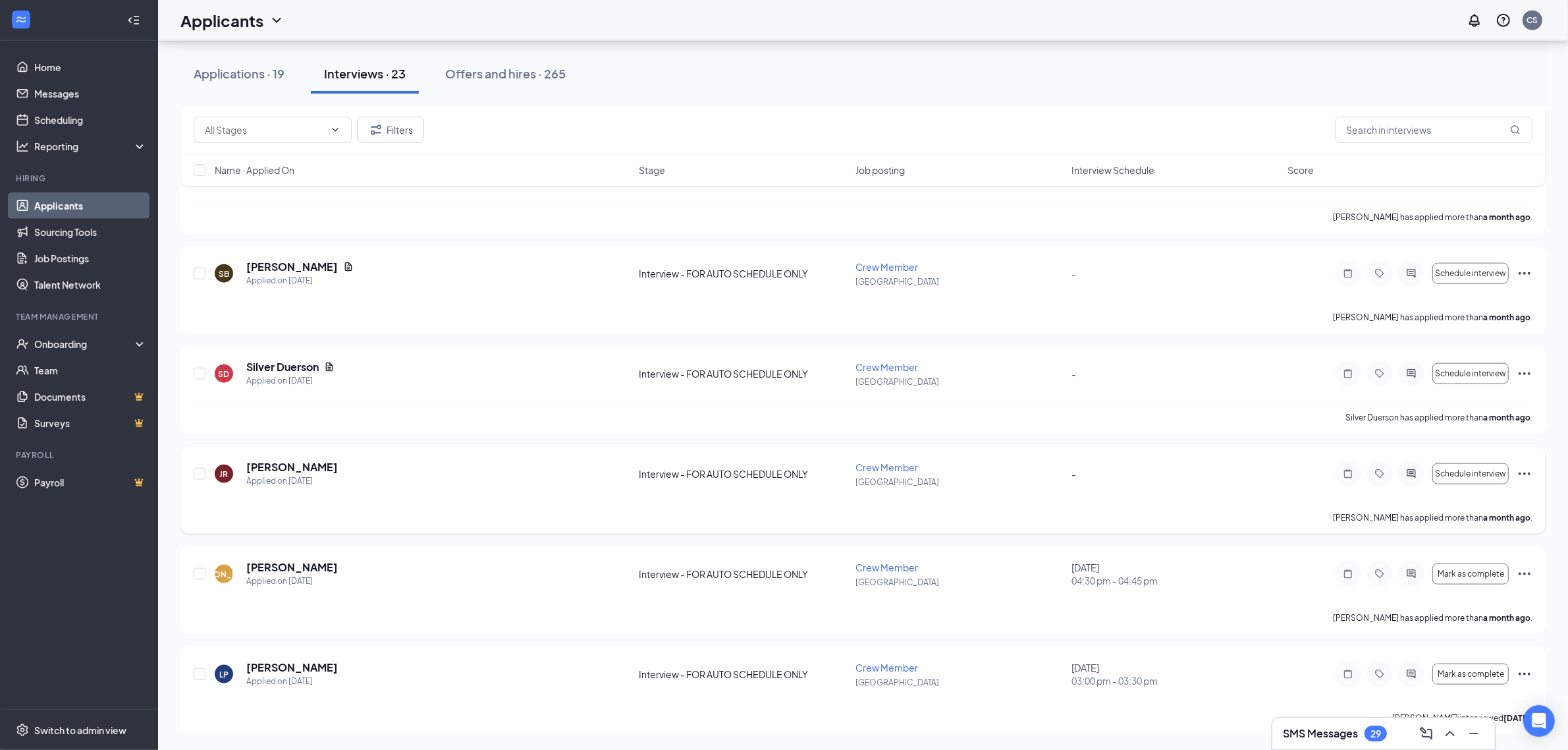
scroll to position [1877, 0]
